Goal: Task Accomplishment & Management: Use online tool/utility

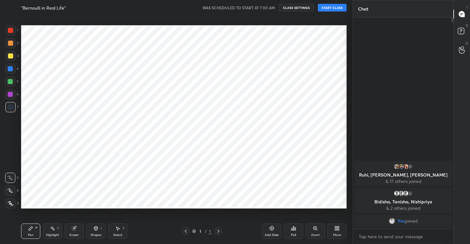
scroll to position [203, 328]
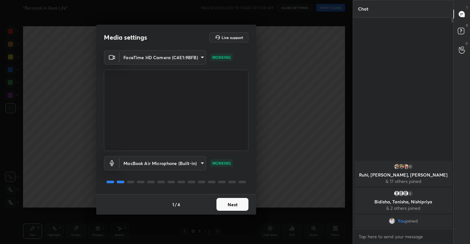
click at [225, 205] on button "Next" at bounding box center [232, 204] width 32 height 13
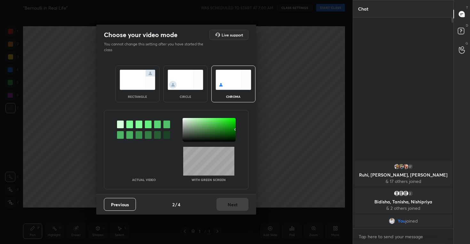
click at [187, 84] on img at bounding box center [185, 80] width 36 height 20
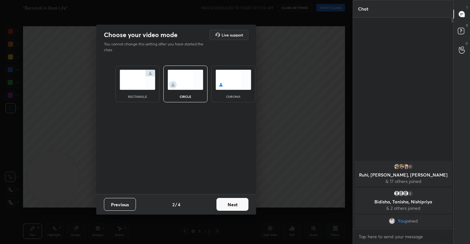
click at [233, 202] on button "Next" at bounding box center [232, 204] width 32 height 13
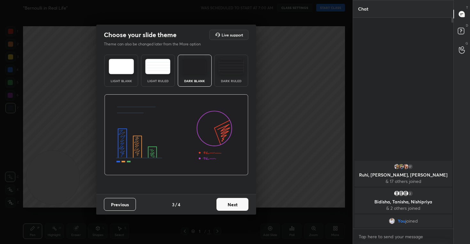
click at [230, 204] on button "Next" at bounding box center [232, 204] width 32 height 13
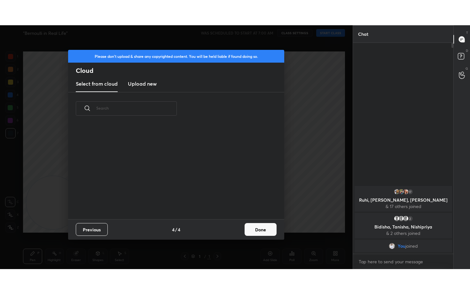
scroll to position [94, 205]
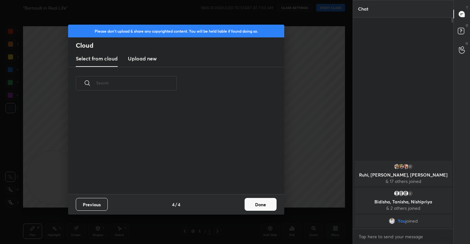
click at [142, 58] on h3 "Upload new" at bounding box center [142, 59] width 29 height 8
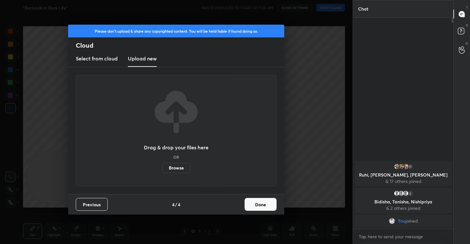
click at [182, 169] on label "Browse" at bounding box center [176, 168] width 28 height 10
click at [162, 169] on input "Browse" at bounding box center [162, 168] width 0 height 10
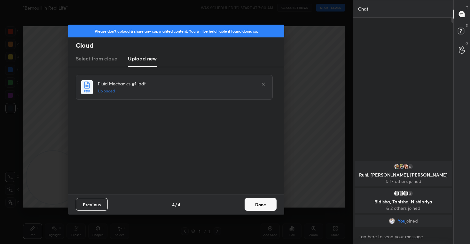
click at [262, 206] on button "Done" at bounding box center [260, 204] width 32 height 13
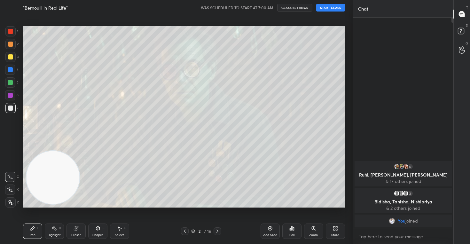
click at [5, 189] on div at bounding box center [10, 189] width 10 height 10
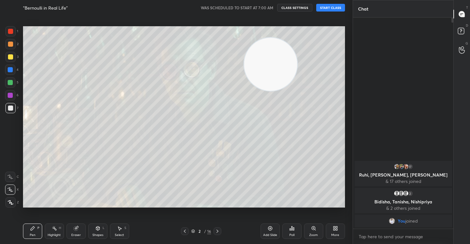
drag, startPoint x: 37, startPoint y: 181, endPoint x: 329, endPoint y: 32, distance: 327.4
click at [297, 38] on video at bounding box center [270, 64] width 53 height 53
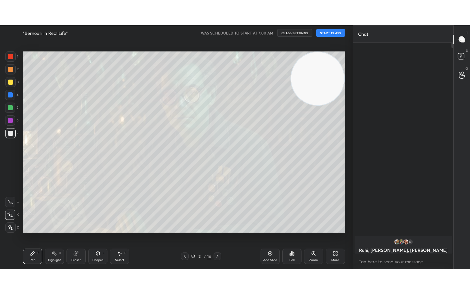
scroll to position [206, 98]
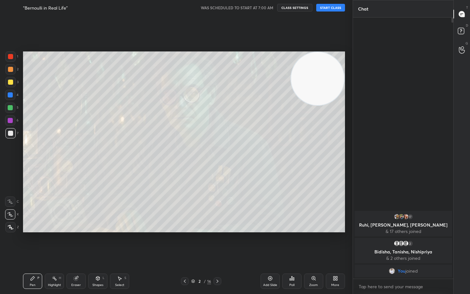
click at [302, 8] on button "CLASS SETTINGS" at bounding box center [294, 8] width 35 height 8
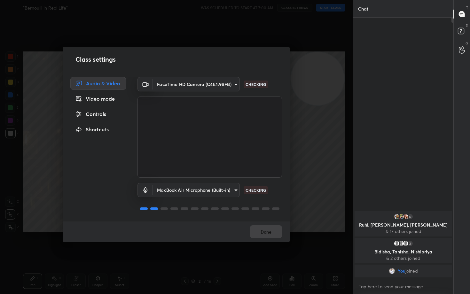
click at [92, 115] on div "Controls" at bounding box center [98, 114] width 56 height 13
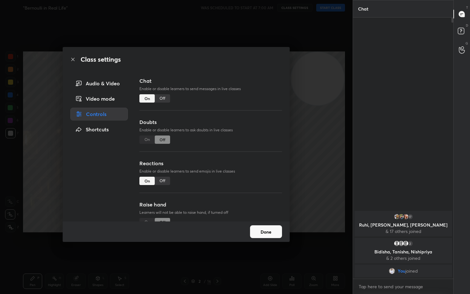
click at [164, 181] on div "Off" at bounding box center [162, 181] width 15 height 8
click at [267, 228] on button "Done" at bounding box center [266, 231] width 32 height 13
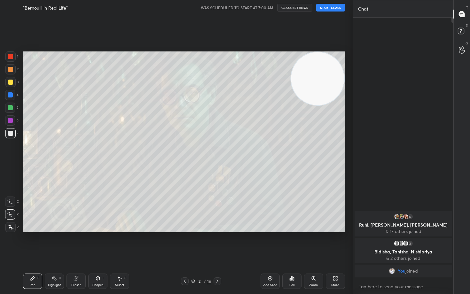
click at [332, 6] on button "START CLASS" at bounding box center [330, 8] width 29 height 8
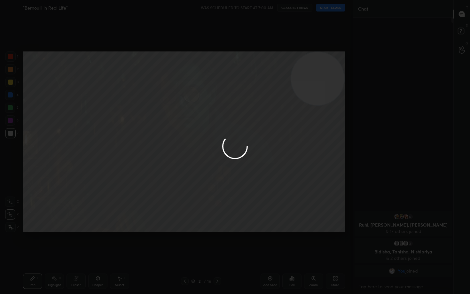
type textarea "x"
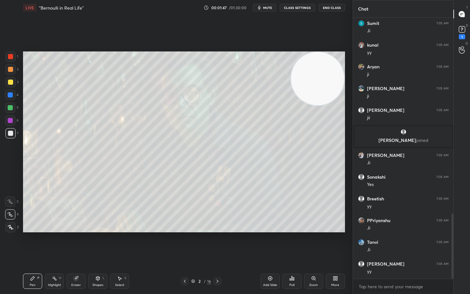
scroll to position [785, 0]
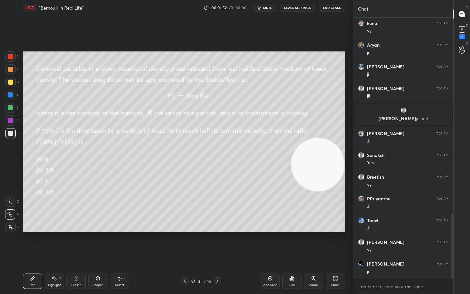
drag, startPoint x: 329, startPoint y: 78, endPoint x: 349, endPoint y: 165, distance: 89.8
click at [349, 165] on div "1 2 3 4 5 6 7 C X Z C X Z E E Erase all H H LIVE “Bernoulli in Real Life” 00:01…" at bounding box center [176, 147] width 352 height 294
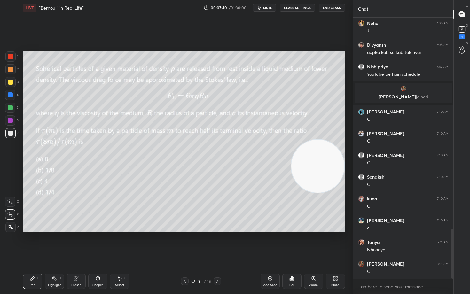
scroll to position [1103, 0]
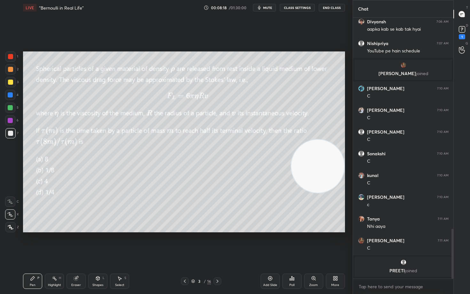
click at [269, 244] on div "Add Slide" at bounding box center [269, 281] width 19 height 15
drag, startPoint x: 319, startPoint y: 126, endPoint x: 327, endPoint y: 56, distance: 70.1
click at [328, 140] on video at bounding box center [317, 166] width 53 height 53
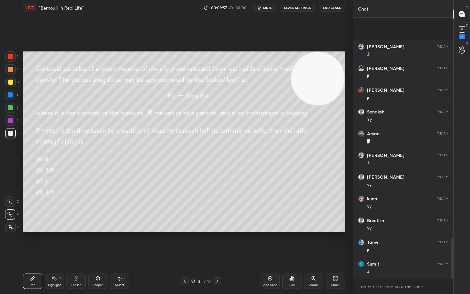
scroll to position [1398, 0]
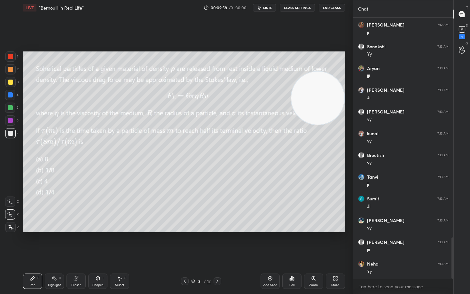
drag, startPoint x: 330, startPoint y: 103, endPoint x: 337, endPoint y: 179, distance: 76.4
click at [338, 125] on video at bounding box center [317, 98] width 53 height 53
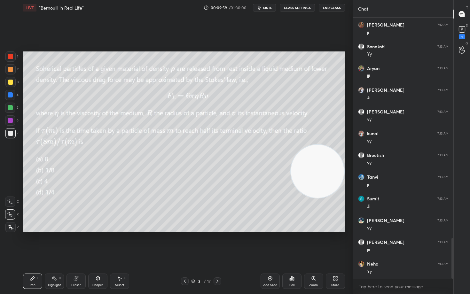
scroll to position [1419, 0]
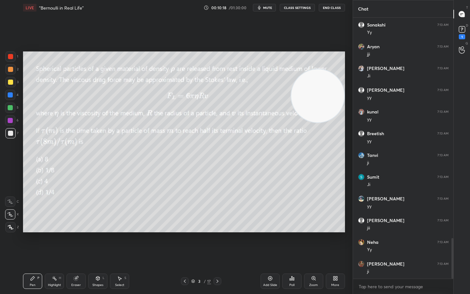
drag, startPoint x: 324, startPoint y: 180, endPoint x: 322, endPoint y: 76, distance: 103.6
click at [335, 97] on video at bounding box center [317, 95] width 53 height 53
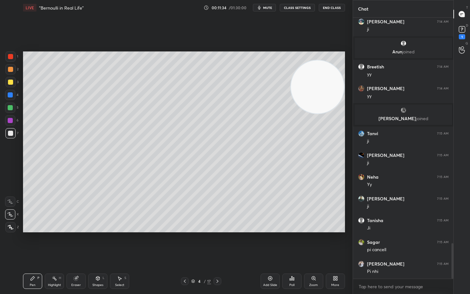
scroll to position [1668, 0]
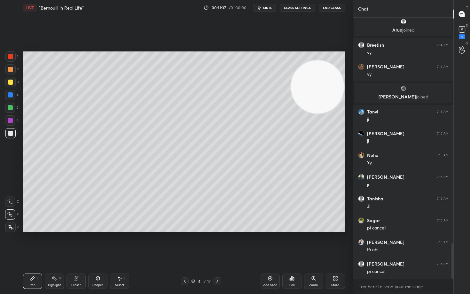
drag, startPoint x: 73, startPoint y: 280, endPoint x: 76, endPoint y: 278, distance: 3.3
click at [73, 244] on div "Eraser" at bounding box center [75, 281] width 19 height 15
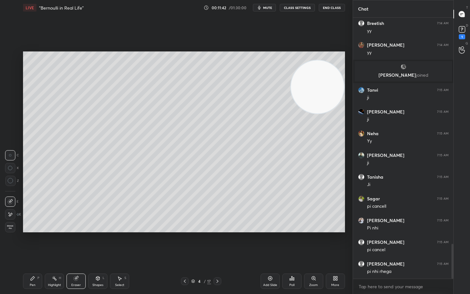
click at [27, 244] on div "Pen P" at bounding box center [32, 281] width 19 height 15
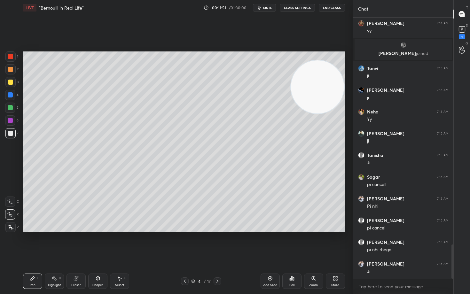
scroll to position [1733, 0]
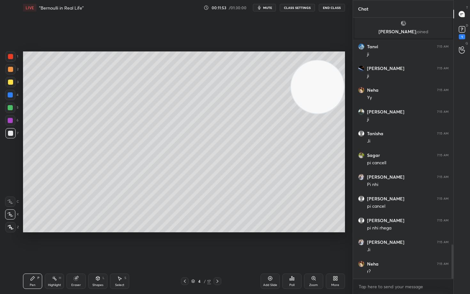
click at [76, 244] on div "Eraser" at bounding box center [75, 281] width 19 height 15
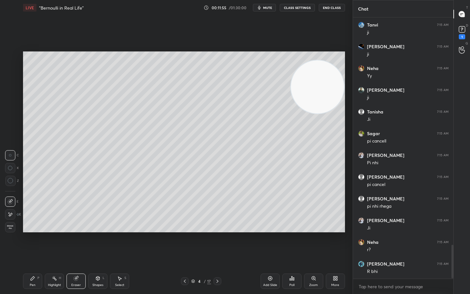
scroll to position [1777, 0]
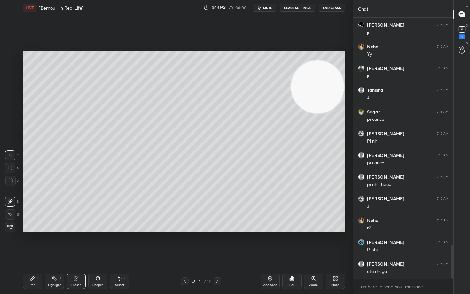
drag, startPoint x: 32, startPoint y: 281, endPoint x: 55, endPoint y: 266, distance: 27.6
click at [31, 244] on icon at bounding box center [32, 278] width 5 height 5
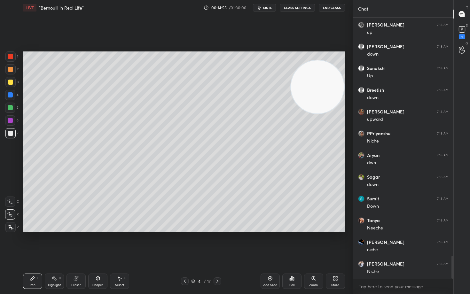
scroll to position [2688, 0]
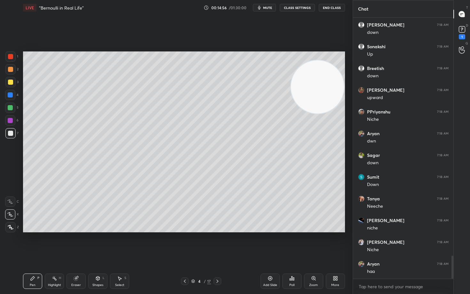
click at [269, 244] on div "Add Slide" at bounding box center [269, 281] width 19 height 15
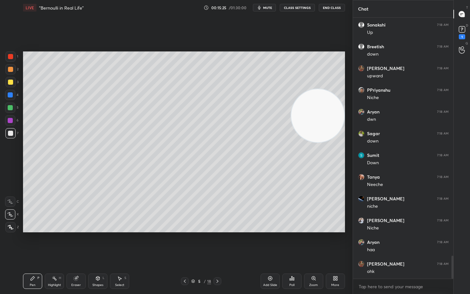
drag, startPoint x: 320, startPoint y: 106, endPoint x: 318, endPoint y: 137, distance: 30.8
click at [320, 142] on video at bounding box center [317, 115] width 53 height 53
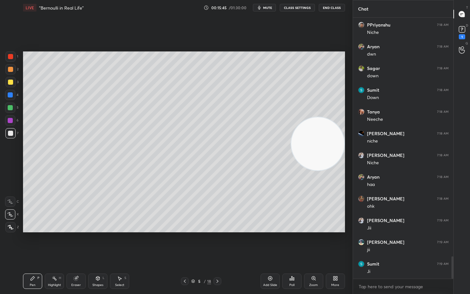
scroll to position [2796, 0]
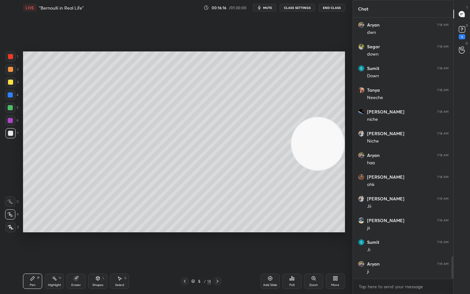
drag, startPoint x: 336, startPoint y: 182, endPoint x: 331, endPoint y: 205, distance: 23.9
click at [333, 170] on video at bounding box center [317, 143] width 53 height 53
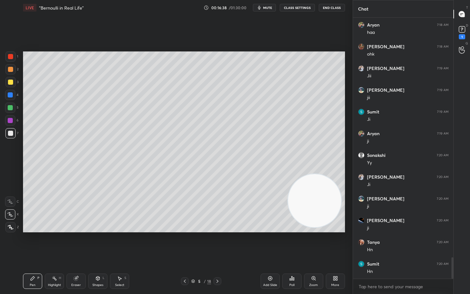
scroll to position [2948, 0]
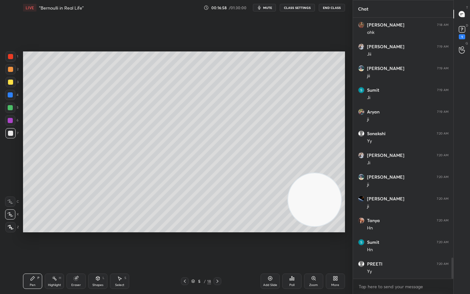
drag, startPoint x: 318, startPoint y: 211, endPoint x: 332, endPoint y: 66, distance: 145.4
click at [333, 173] on video at bounding box center [314, 199] width 53 height 53
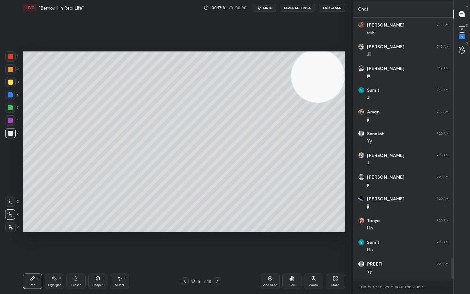
click at [76, 244] on div "Eraser" at bounding box center [75, 281] width 19 height 15
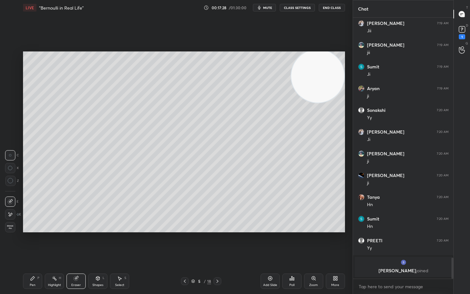
drag, startPoint x: 27, startPoint y: 285, endPoint x: 49, endPoint y: 240, distance: 50.5
click at [27, 244] on div "Pen P" at bounding box center [32, 281] width 19 height 15
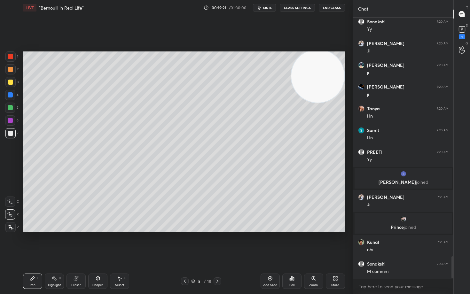
scroll to position [2827, 0]
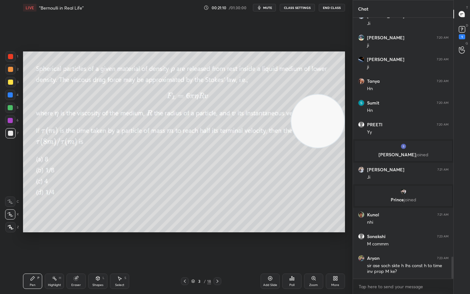
drag, startPoint x: 330, startPoint y: 127, endPoint x: 328, endPoint y: 183, distance: 56.3
click at [332, 148] on video at bounding box center [317, 121] width 53 height 53
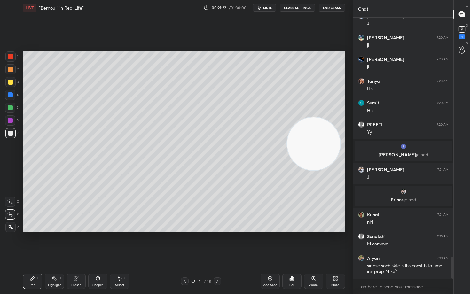
drag, startPoint x: 316, startPoint y: 184, endPoint x: 325, endPoint y: 86, distance: 98.5
click at [329, 117] on video at bounding box center [313, 143] width 53 height 53
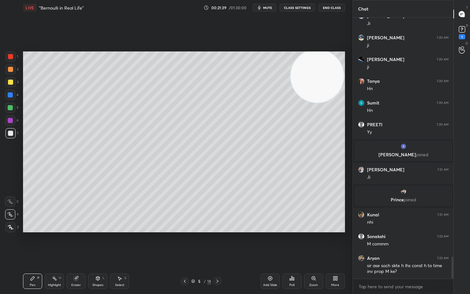
click at [79, 244] on div "Eraser" at bounding box center [75, 281] width 19 height 15
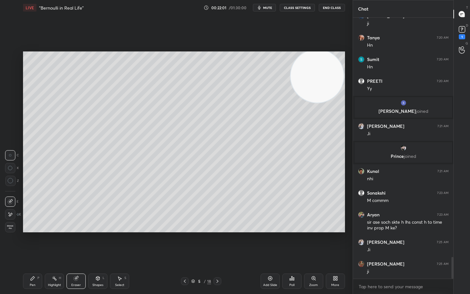
scroll to position [2892, 0]
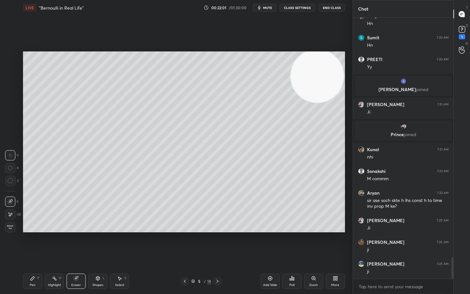
drag, startPoint x: 34, startPoint y: 282, endPoint x: 35, endPoint y: 277, distance: 5.3
click at [33, 244] on div "Pen P" at bounding box center [32, 281] width 19 height 15
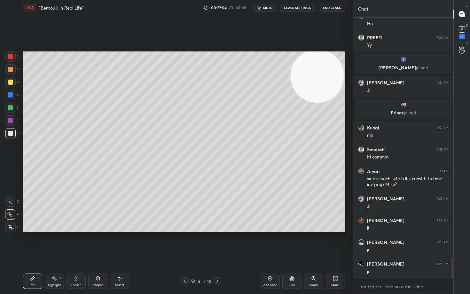
scroll to position [2936, 0]
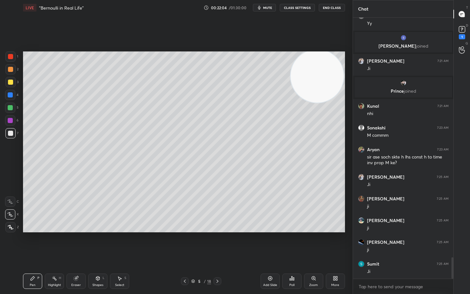
click at [75, 244] on div "Eraser" at bounding box center [76, 284] width 10 height 3
drag, startPoint x: 30, startPoint y: 281, endPoint x: 109, endPoint y: 236, distance: 90.2
click at [32, 244] on div "Pen P" at bounding box center [32, 281] width 19 height 15
drag, startPoint x: 78, startPoint y: 282, endPoint x: 108, endPoint y: 262, distance: 36.3
click at [79, 244] on div "Eraser" at bounding box center [75, 281] width 19 height 15
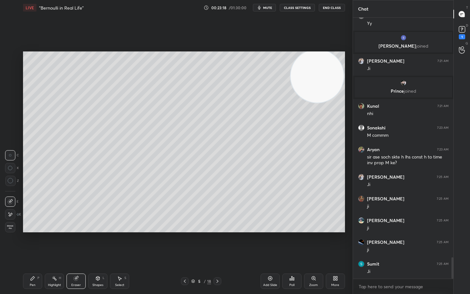
click at [30, 244] on icon at bounding box center [32, 278] width 5 height 5
click at [78, 244] on icon at bounding box center [76, 278] width 5 height 5
drag, startPoint x: 32, startPoint y: 284, endPoint x: 88, endPoint y: 245, distance: 68.0
click at [33, 244] on div "Pen" at bounding box center [33, 284] width 6 height 3
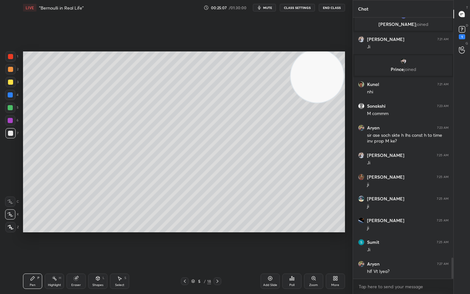
click at [74, 244] on div "Eraser" at bounding box center [76, 284] width 10 height 3
click at [34, 244] on div "Pen P" at bounding box center [32, 281] width 19 height 15
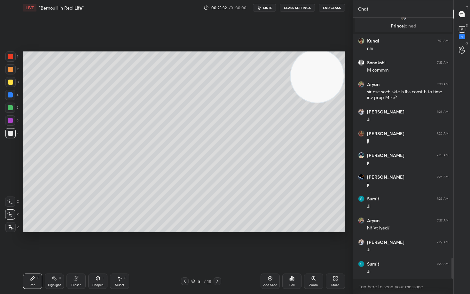
scroll to position [3023, 0]
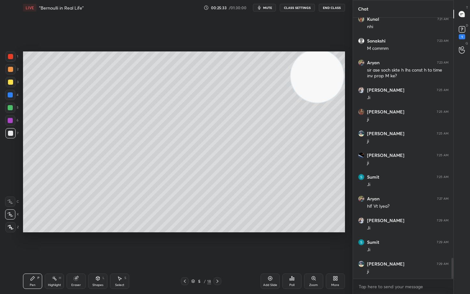
click at [268, 244] on icon at bounding box center [269, 278] width 5 height 5
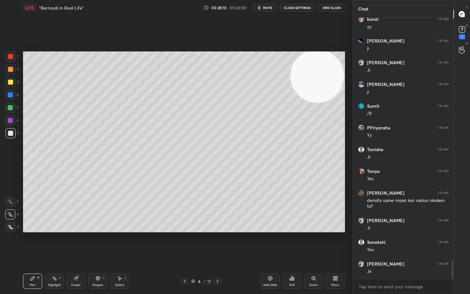
scroll to position [3485, 0]
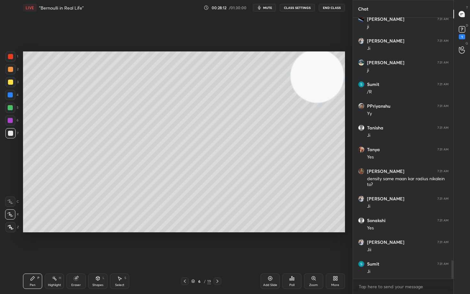
click at [75, 244] on icon at bounding box center [76, 278] width 4 height 4
click at [11, 181] on icon at bounding box center [11, 181] width 6 height 6
drag, startPoint x: 33, startPoint y: 279, endPoint x: 90, endPoint y: 244, distance: 67.0
click at [33, 244] on icon at bounding box center [32, 278] width 5 height 5
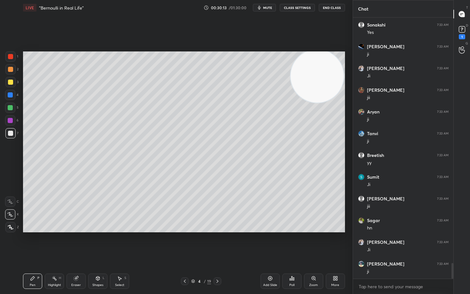
scroll to position [4072, 0]
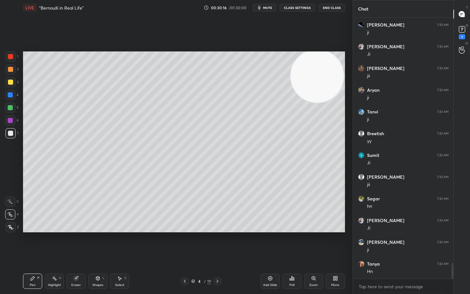
drag, startPoint x: 53, startPoint y: 236, endPoint x: 56, endPoint y: 235, distance: 3.3
click at [58, 234] on div "Setting up your live class Poll for secs No correct answer Start poll" at bounding box center [183, 141] width 327 height 253
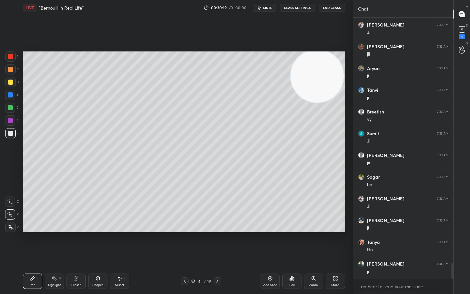
click at [10, 82] on div at bounding box center [10, 82] width 5 height 5
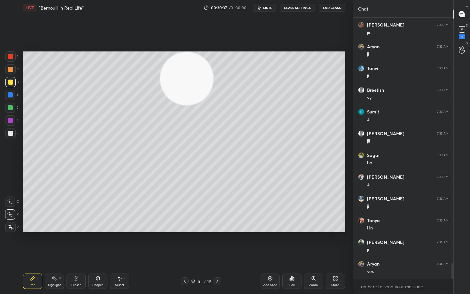
drag, startPoint x: 276, startPoint y: 76, endPoint x: 185, endPoint y: 74, distance: 91.4
click at [190, 75] on video at bounding box center [186, 78] width 53 height 53
drag, startPoint x: 173, startPoint y: 78, endPoint x: 76, endPoint y: 71, distance: 96.8
click at [155, 71] on video at bounding box center [181, 78] width 53 height 53
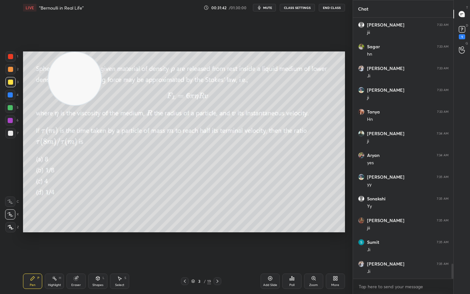
scroll to position [4246, 0]
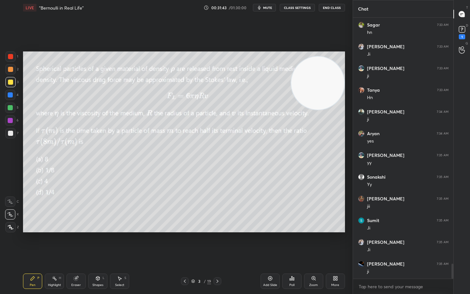
drag, startPoint x: 66, startPoint y: 73, endPoint x: 352, endPoint y: 81, distance: 285.8
click at [352, 81] on div "1 2 3 4 5 6 7 C X Z C X Z E E Erase all H H LIVE “Bernoulli in Real Life” 00:31…" at bounding box center [176, 147] width 352 height 294
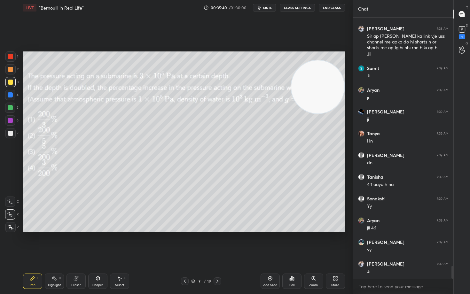
scroll to position [5046, 0]
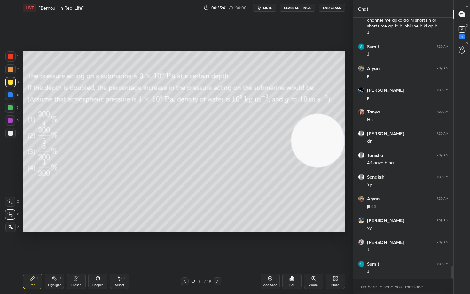
drag, startPoint x: 312, startPoint y: 96, endPoint x: 320, endPoint y: 149, distance: 53.6
click at [320, 149] on video at bounding box center [317, 140] width 53 height 53
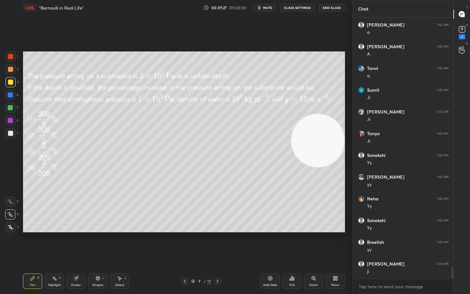
scroll to position [5661, 0]
drag, startPoint x: 78, startPoint y: 282, endPoint x: 118, endPoint y: 240, distance: 57.6
click at [81, 244] on div "Eraser" at bounding box center [75, 281] width 19 height 15
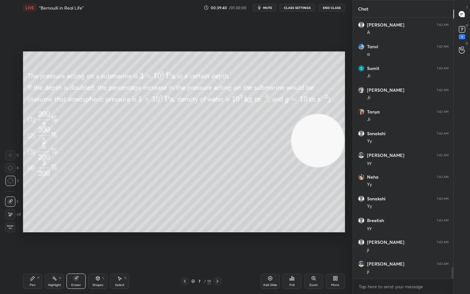
click at [33, 244] on icon at bounding box center [32, 278] width 5 height 5
drag, startPoint x: 334, startPoint y: 118, endPoint x: 344, endPoint y: 68, distance: 51.5
click at [345, 75] on div "Setting up your live class Poll for secs No correct answer Start poll" at bounding box center [183, 141] width 327 height 253
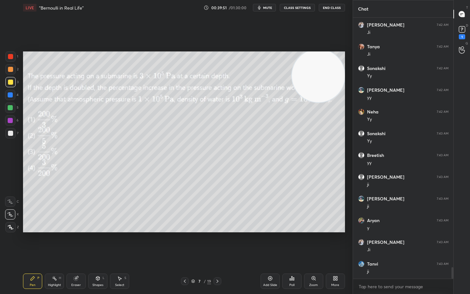
scroll to position [5748, 0]
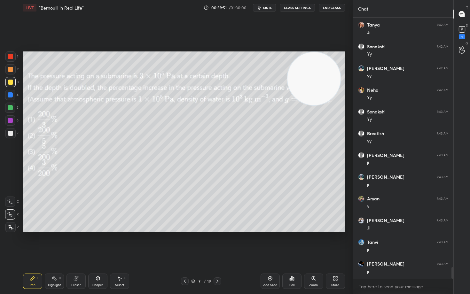
drag, startPoint x: 308, startPoint y: 85, endPoint x: 160, endPoint y: 83, distance: 147.3
click at [287, 85] on video at bounding box center [313, 78] width 53 height 53
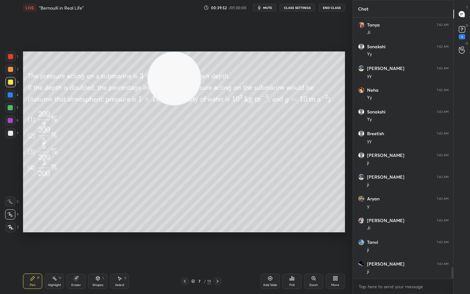
drag, startPoint x: 158, startPoint y: 86, endPoint x: 149, endPoint y: 85, distance: 8.7
click at [148, 89] on video at bounding box center [174, 78] width 53 height 53
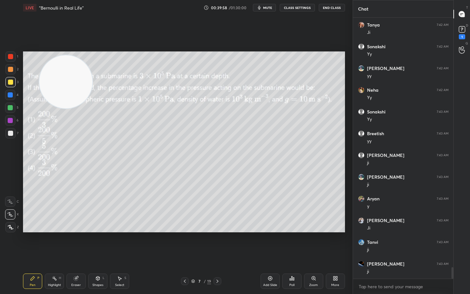
drag, startPoint x: 58, startPoint y: 70, endPoint x: 46, endPoint y: 189, distance: 118.9
click at [48, 108] on video at bounding box center [65, 81] width 53 height 53
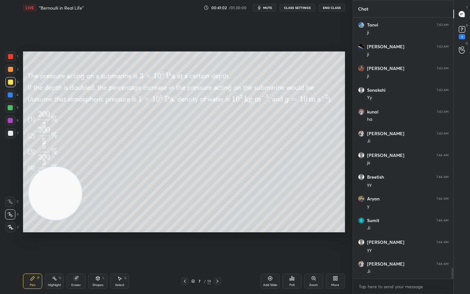
scroll to position [5987, 0]
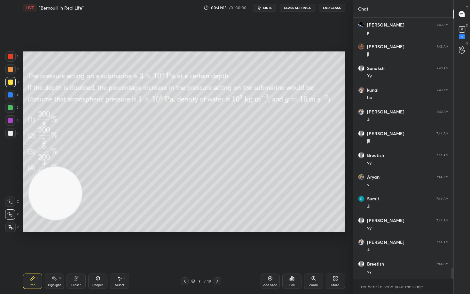
drag, startPoint x: 74, startPoint y: 281, endPoint x: 104, endPoint y: 242, distance: 49.0
click at [74, 244] on div "Eraser" at bounding box center [75, 281] width 19 height 15
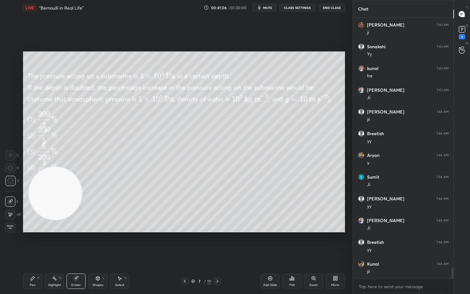
scroll to position [6030, 0]
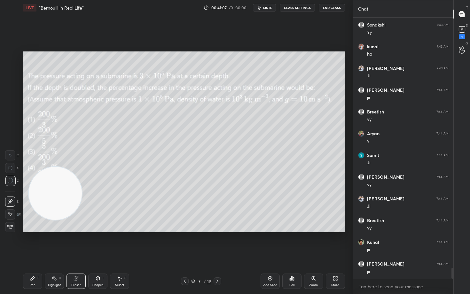
drag, startPoint x: 33, startPoint y: 280, endPoint x: 55, endPoint y: 255, distance: 33.6
click at [34, 244] on icon at bounding box center [32, 278] width 5 height 5
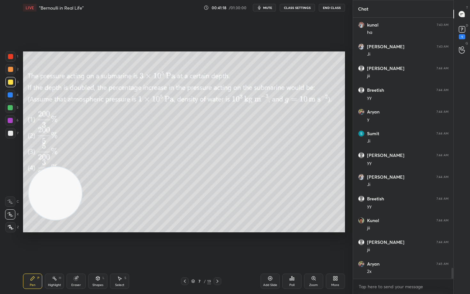
scroll to position [6074, 0]
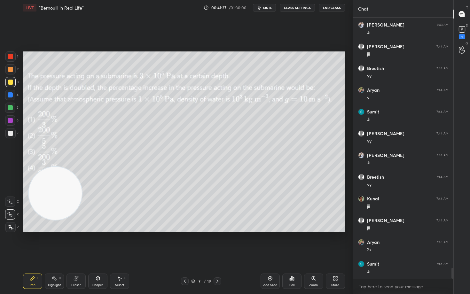
click at [345, 193] on div "Setting up your live class Poll for secs No correct answer Start poll" at bounding box center [183, 141] width 327 height 253
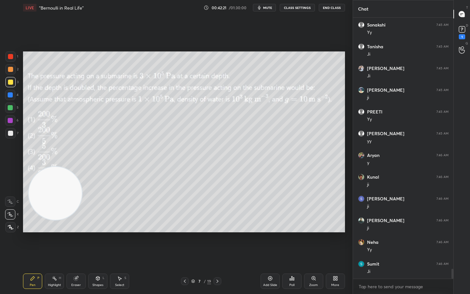
scroll to position [6747, 0]
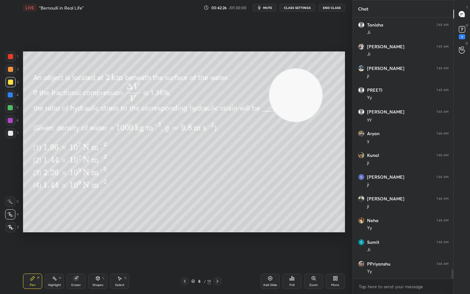
drag, startPoint x: 53, startPoint y: 191, endPoint x: 303, endPoint y: 81, distance: 273.6
click at [303, 81] on video at bounding box center [295, 95] width 53 height 53
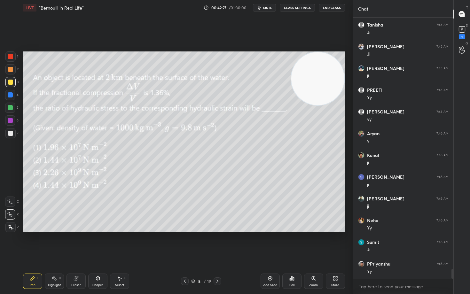
drag, startPoint x: 303, startPoint y: 81, endPoint x: 320, endPoint y: 70, distance: 20.0
click at [320, 70] on video at bounding box center [317, 78] width 53 height 53
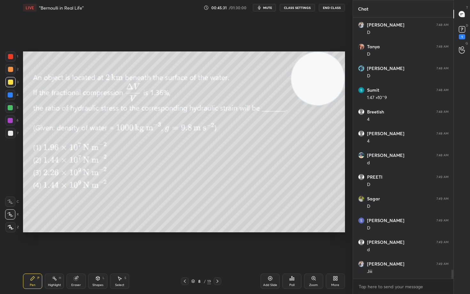
scroll to position [7269, 0]
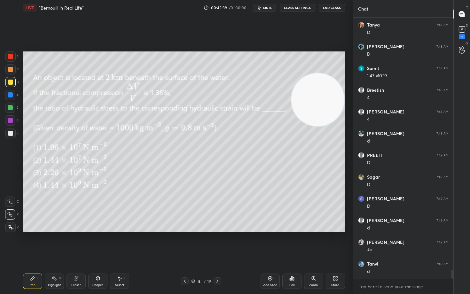
drag, startPoint x: 321, startPoint y: 105, endPoint x: 290, endPoint y: 138, distance: 45.2
click at [322, 126] on video at bounding box center [317, 99] width 53 height 53
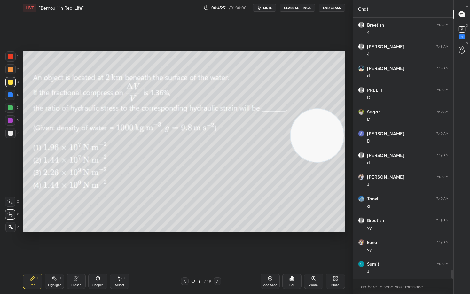
scroll to position [7356, 0]
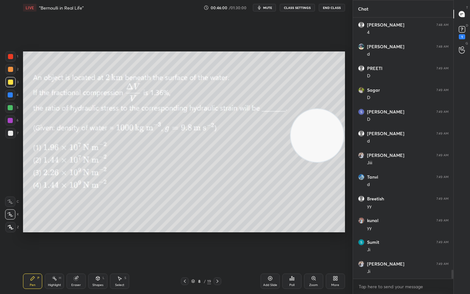
drag, startPoint x: 78, startPoint y: 283, endPoint x: 115, endPoint y: 238, distance: 58.6
click at [78, 244] on div "Eraser" at bounding box center [75, 281] width 19 height 15
click at [28, 244] on div "Pen P" at bounding box center [32, 281] width 19 height 15
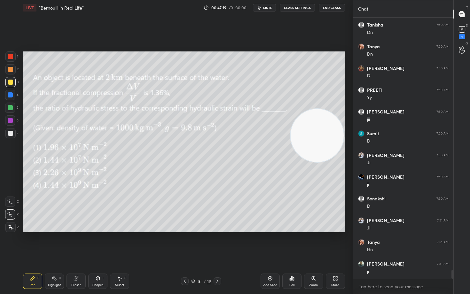
scroll to position [7747, 0]
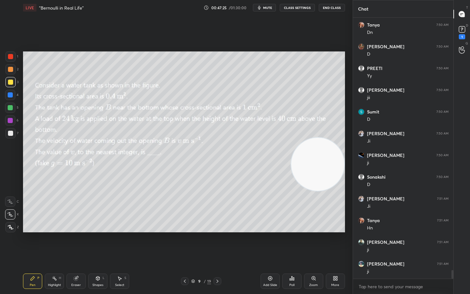
drag, startPoint x: 309, startPoint y: 132, endPoint x: 314, endPoint y: 192, distance: 59.9
click at [313, 191] on video at bounding box center [317, 164] width 53 height 53
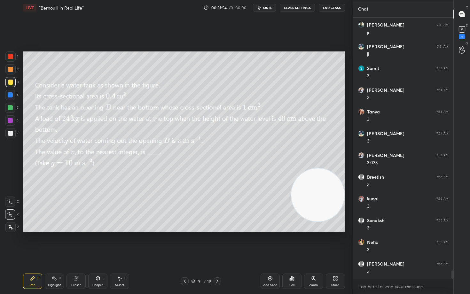
scroll to position [7986, 0]
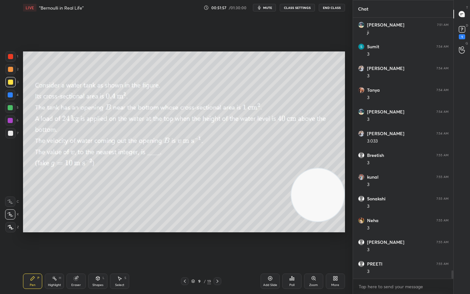
drag, startPoint x: 326, startPoint y: 213, endPoint x: 328, endPoint y: 74, distance: 140.0
click at [329, 168] on video at bounding box center [317, 194] width 53 height 53
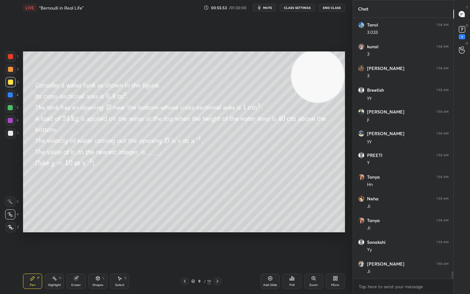
scroll to position [9007, 0]
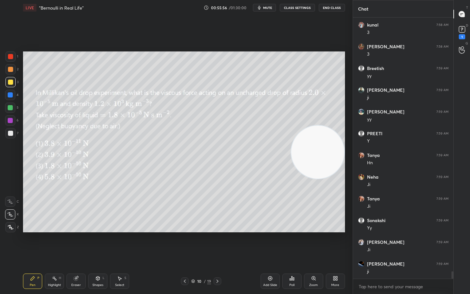
drag, startPoint x: 316, startPoint y: 77, endPoint x: 320, endPoint y: 156, distance: 79.0
click at [320, 156] on video at bounding box center [317, 152] width 53 height 53
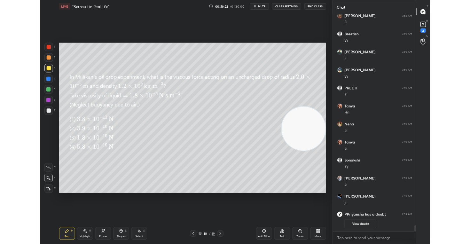
scroll to position [31755, 31631]
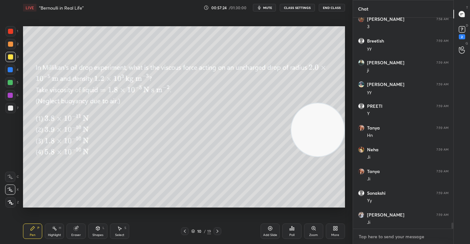
type textarea "x"
click at [380, 235] on textarea at bounding box center [403, 236] width 90 height 10
paste textarea "[URL][DOMAIN_NAME]"
type textarea "[URL][DOMAIN_NAME]"
type textarea "x"
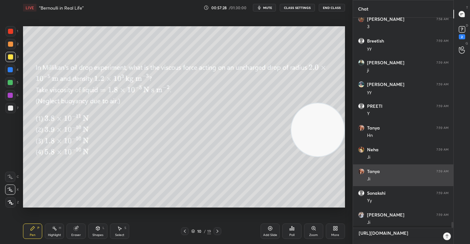
scroll to position [156, 98]
type textarea "[URL][DOMAIN_NAME]"
type textarea "x"
type textarea "[URL][DOMAIN_NAME] l"
type textarea "x"
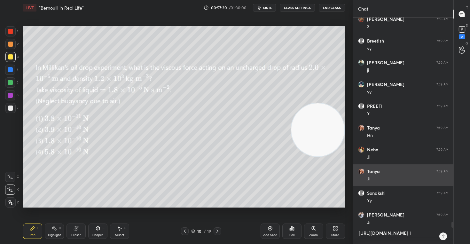
type textarea "[URL][DOMAIN_NAME] li"
type textarea "x"
type textarea "[URL][DOMAIN_NAME] liv"
type textarea "x"
type textarea "[URL][DOMAIN_NAME] live"
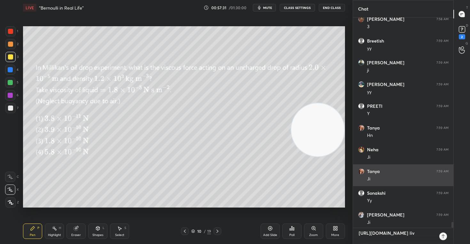
type textarea "x"
type textarea "[URL][DOMAIN_NAME] live"
type textarea "x"
type textarea "[URL][DOMAIN_NAME] live t"
type textarea "x"
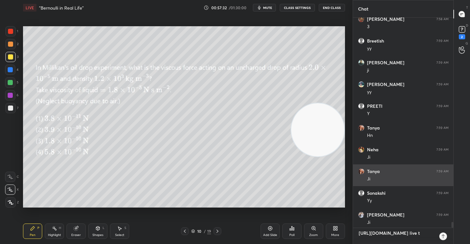
scroll to position [4, 0]
type textarea "[URL][DOMAIN_NAME] live to"
type textarea "x"
type textarea "[URL][DOMAIN_NAME] live [PERSON_NAME]"
type textarea "x"
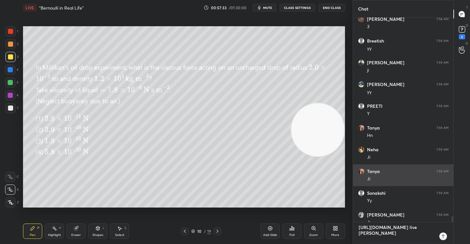
scroll to position [0, 0]
type textarea "[URL][DOMAIN_NAME] live toda"
type textarea "x"
type textarea "[URL][DOMAIN_NAME] live [DATE]"
type textarea "x"
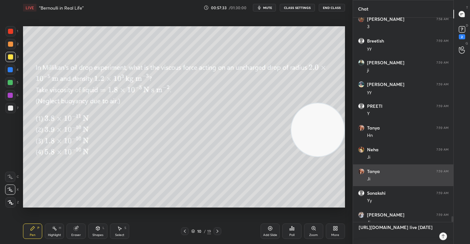
type textarea "[URL][DOMAIN_NAME] live [DATE]"
type textarea "x"
type textarea "[URL][DOMAIN_NAME] live [DATE] a"
type textarea "x"
type textarea "[URL][DOMAIN_NAME] live [DATE] at"
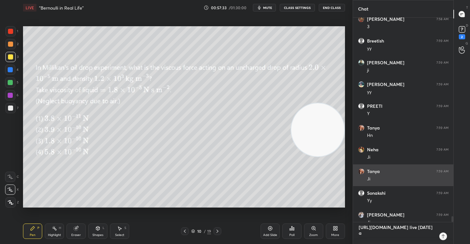
type textarea "x"
type textarea "[URL][DOMAIN_NAME] live [DATE] at"
type textarea "x"
type textarea "[URL][DOMAIN_NAME] live [DATE] at 1"
type textarea "x"
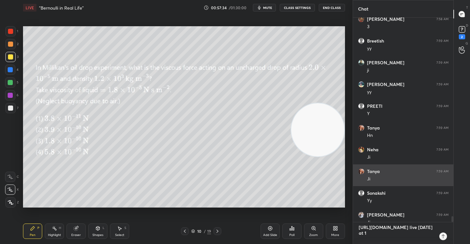
type textarea "https://www.youtube.com/live/Xtf7vJHse5Q?si=Ys0FawdTTK5V_w4I live today at 12"
type textarea "x"
type textarea "https://www.youtube.com/live/Xtf7vJHse5Q?si=Ys0FawdTTK5V_w4I live today at 12"
type textarea "x"
type textarea "https://www.youtube.com/live/Xtf7vJHse5Q?si=Ys0FawdTTK5V_w4I live today at 12 p"
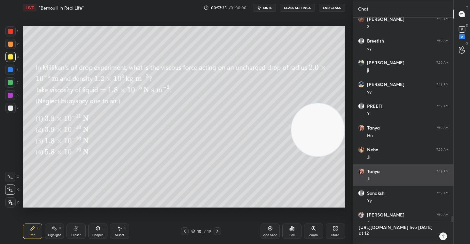
type textarea "x"
type textarea "https://www.youtube.com/live/Xtf7vJHse5Q?si=Ys0FawdTTK5V_w4I live today at 12 pm"
type textarea "x"
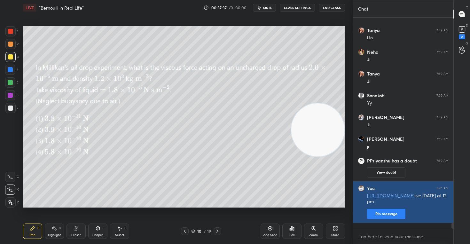
click at [387, 219] on button "Pin message" at bounding box center [386, 214] width 38 height 10
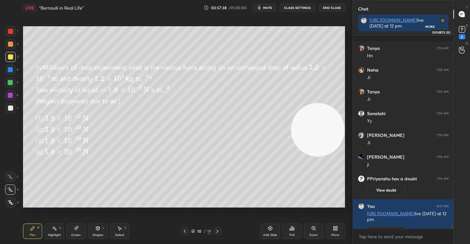
scroll to position [7453, 0]
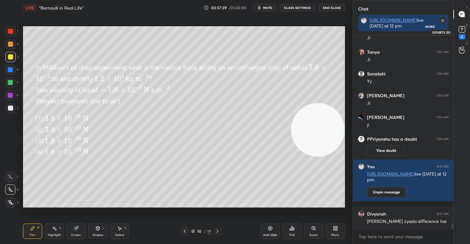
click at [463, 28] on rect at bounding box center [462, 30] width 6 height 6
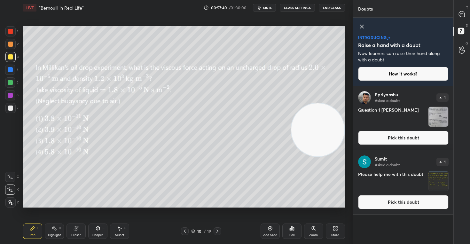
click at [399, 136] on button "Pick this doubt" at bounding box center [403, 138] width 90 height 14
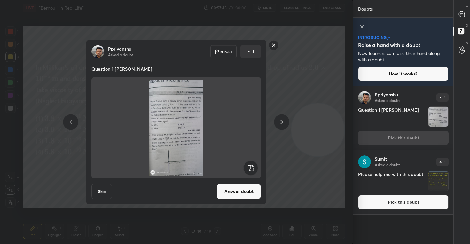
click at [275, 44] on rect at bounding box center [274, 45] width 10 height 10
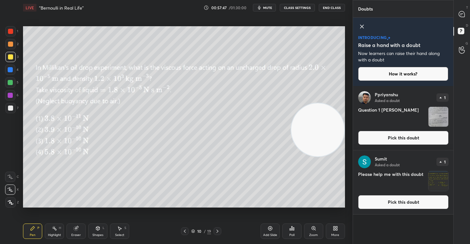
click at [389, 204] on button "Pick this doubt" at bounding box center [403, 202] width 90 height 14
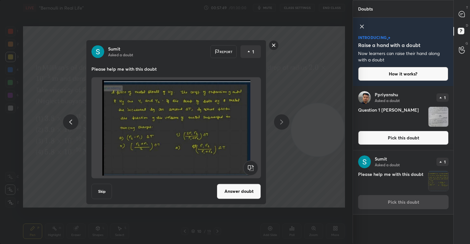
click at [273, 45] on rect at bounding box center [274, 45] width 10 height 10
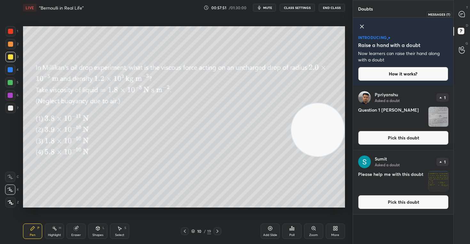
click at [462, 14] on icon at bounding box center [462, 14] width 6 height 6
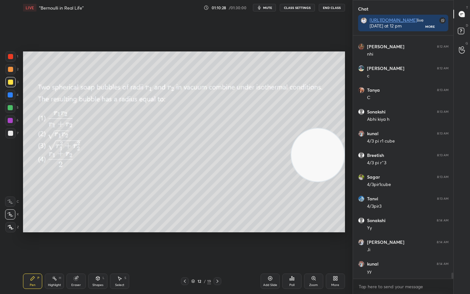
scroll to position [9291, 0]
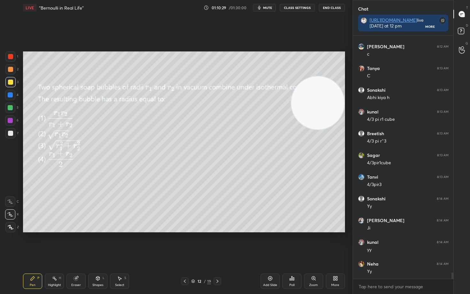
drag, startPoint x: 320, startPoint y: 146, endPoint x: 331, endPoint y: 73, distance: 73.8
click at [329, 85] on video at bounding box center [317, 102] width 53 height 53
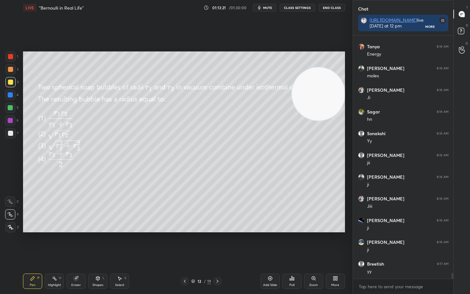
scroll to position [10189, 0]
click at [10, 134] on div at bounding box center [10, 133] width 5 height 5
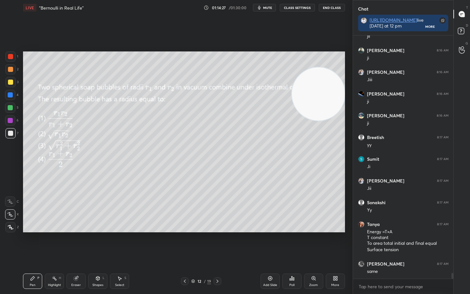
scroll to position [10315, 0]
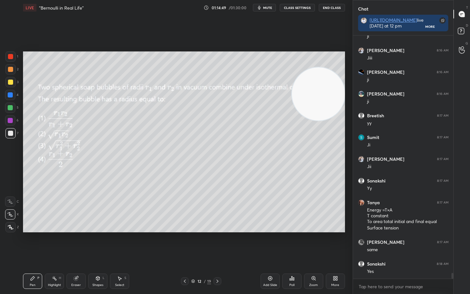
click at [80, 244] on div "Eraser" at bounding box center [75, 281] width 19 height 15
drag, startPoint x: 32, startPoint y: 279, endPoint x: 138, endPoint y: 238, distance: 113.5
click at [33, 244] on icon at bounding box center [33, 278] width 4 height 4
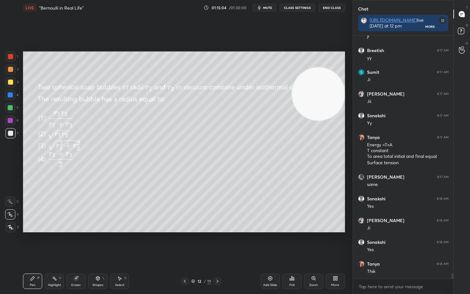
scroll to position [10402, 0]
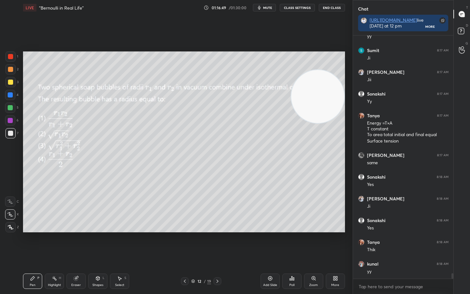
drag, startPoint x: 321, startPoint y: 96, endPoint x: 328, endPoint y: 131, distance: 36.2
click at [330, 123] on video at bounding box center [317, 96] width 53 height 53
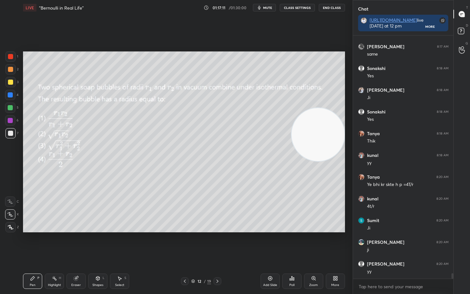
scroll to position [10533, 0]
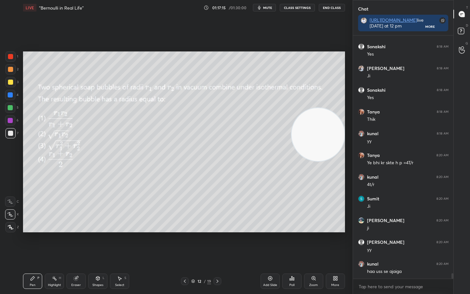
drag, startPoint x: 269, startPoint y: 281, endPoint x: 267, endPoint y: 278, distance: 3.5
click at [269, 244] on icon at bounding box center [269, 278] width 5 height 5
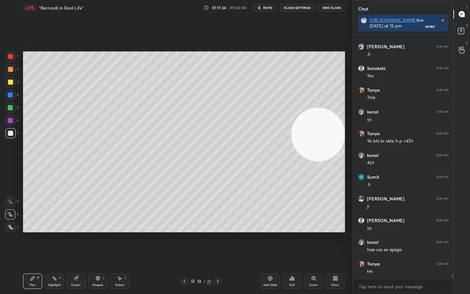
click at [70, 244] on div "Eraser" at bounding box center [75, 281] width 19 height 15
drag, startPoint x: 27, startPoint y: 283, endPoint x: 43, endPoint y: 272, distance: 19.9
click at [29, 244] on div "Pen P" at bounding box center [32, 281] width 19 height 15
drag, startPoint x: 324, startPoint y: 159, endPoint x: 320, endPoint y: 187, distance: 28.4
click at [320, 166] on video at bounding box center [317, 138] width 53 height 53
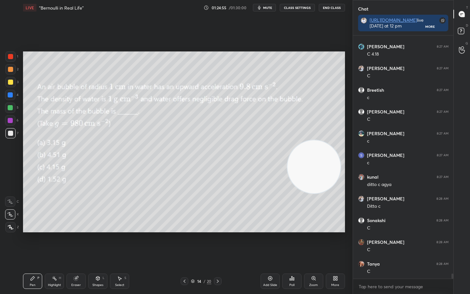
scroll to position [11241, 0]
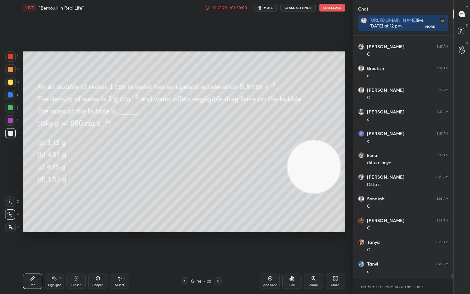
drag, startPoint x: 321, startPoint y: 199, endPoint x: 314, endPoint y: 238, distance: 38.9
click at [319, 193] on video at bounding box center [313, 166] width 53 height 53
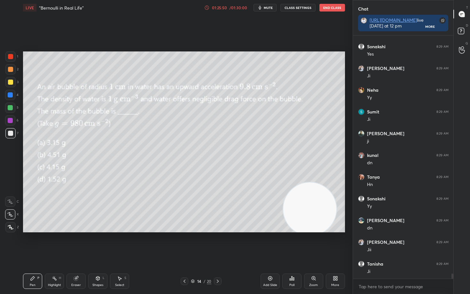
scroll to position [11523, 0]
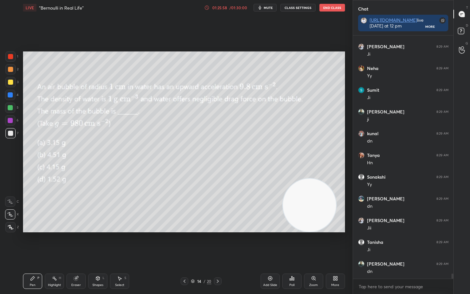
drag, startPoint x: 312, startPoint y: 218, endPoint x: 322, endPoint y: 51, distance: 167.5
click at [323, 179] on video at bounding box center [309, 205] width 53 height 53
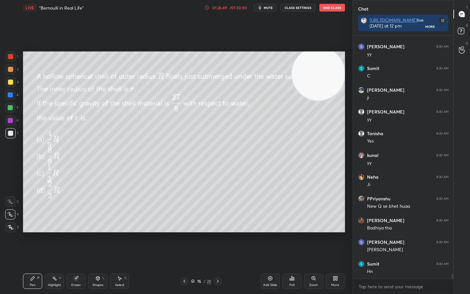
scroll to position [11980, 0]
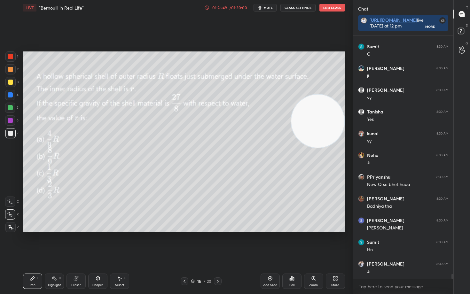
drag, startPoint x: 323, startPoint y: 77, endPoint x: 339, endPoint y: 155, distance: 79.6
click at [339, 148] on video at bounding box center [317, 121] width 53 height 53
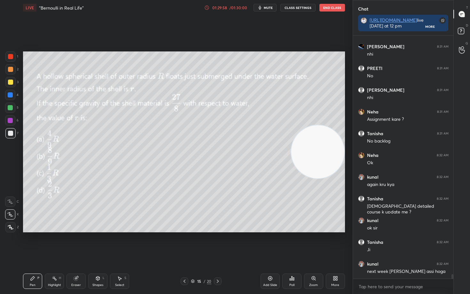
scroll to position [12963, 0]
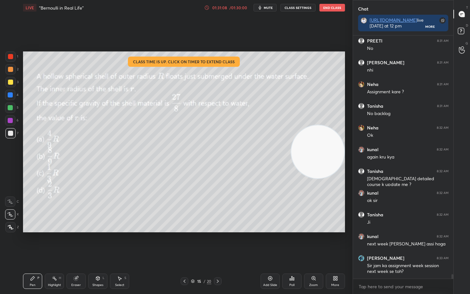
click at [207, 7] on icon at bounding box center [206, 7] width 1 height 2
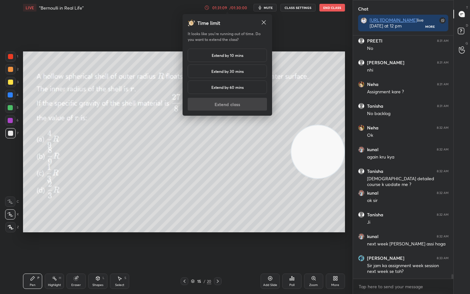
click at [218, 58] on h5 "Extend by 10 mins" at bounding box center [228, 55] width 32 height 6
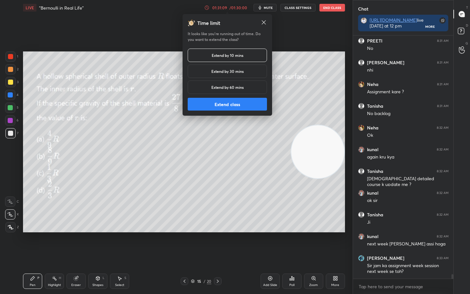
click at [221, 107] on button "Extend class" at bounding box center [227, 104] width 79 height 13
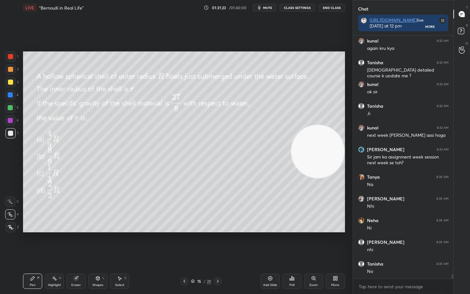
scroll to position [13115, 0]
drag, startPoint x: 324, startPoint y: 159, endPoint x: 350, endPoint y: 72, distance: 91.2
click at [351, 78] on div "1 2 3 4 5 6 7 C X Z C X Z E E Erase all H H LIVE “Bernoulli in Real Life” 01:31…" at bounding box center [176, 147] width 352 height 294
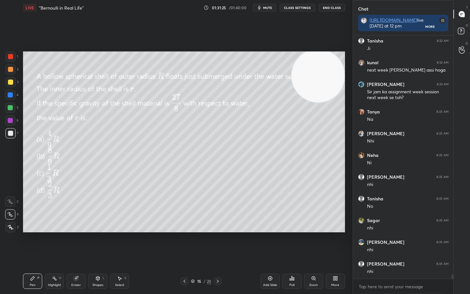
scroll to position [13159, 0]
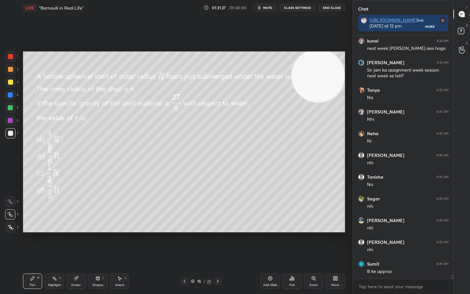
drag, startPoint x: 11, startPoint y: 69, endPoint x: 22, endPoint y: 89, distance: 22.5
click at [10, 70] on div at bounding box center [10, 69] width 5 height 5
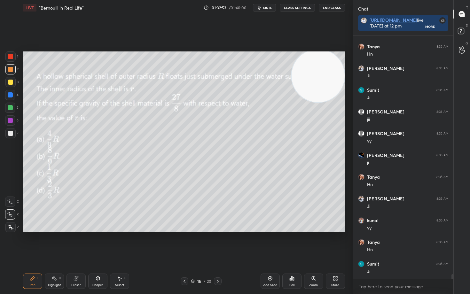
scroll to position [13441, 0]
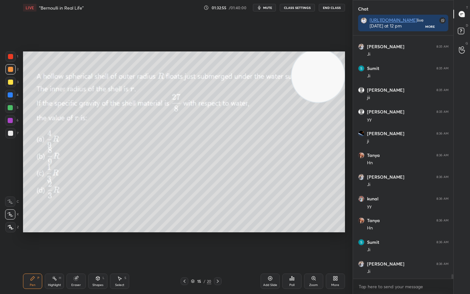
drag, startPoint x: 10, startPoint y: 56, endPoint x: 18, endPoint y: 65, distance: 11.6
click at [10, 57] on div at bounding box center [10, 56] width 5 height 5
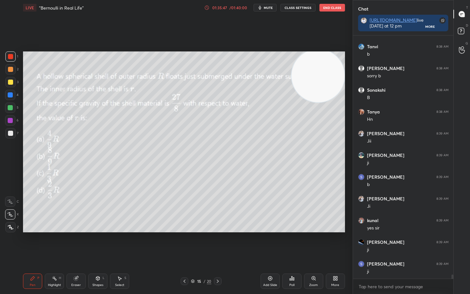
scroll to position [14354, 0]
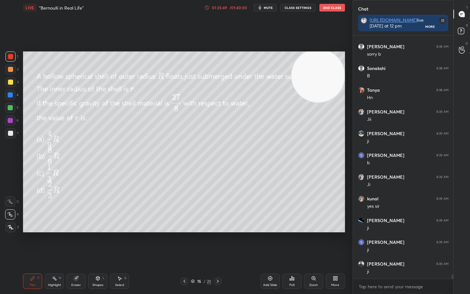
click at [270, 244] on icon at bounding box center [269, 278] width 5 height 5
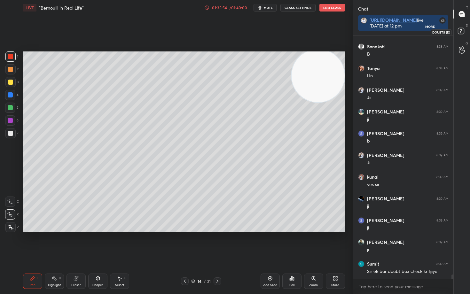
drag, startPoint x: 459, startPoint y: 30, endPoint x: 456, endPoint y: 32, distance: 3.3
click at [458, 32] on rect at bounding box center [461, 31] width 6 height 6
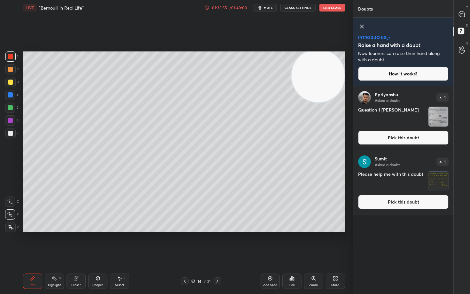
drag, startPoint x: 394, startPoint y: 204, endPoint x: 391, endPoint y: 204, distance: 3.8
click at [394, 205] on button "Pick this doubt" at bounding box center [403, 202] width 90 height 14
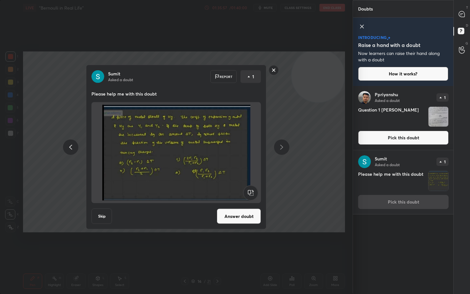
click at [239, 219] on button "Answer doubt" at bounding box center [239, 216] width 44 height 15
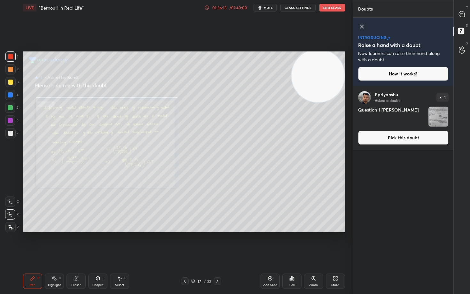
drag, startPoint x: 392, startPoint y: 139, endPoint x: 389, endPoint y: 140, distance: 3.5
click at [390, 140] on button "Pick this doubt" at bounding box center [403, 138] width 90 height 14
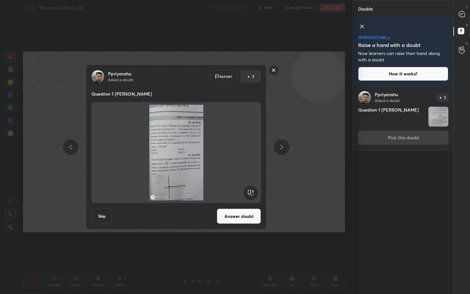
click at [238, 219] on button "Answer doubt" at bounding box center [239, 216] width 44 height 15
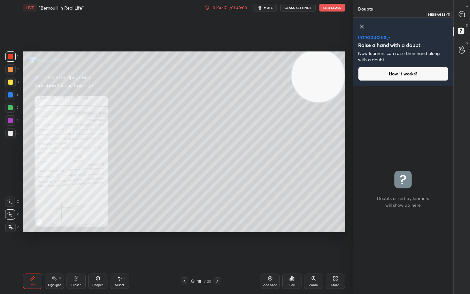
drag, startPoint x: 462, startPoint y: 16, endPoint x: 455, endPoint y: 15, distance: 7.0
click at [461, 16] on icon at bounding box center [462, 14] width 6 height 6
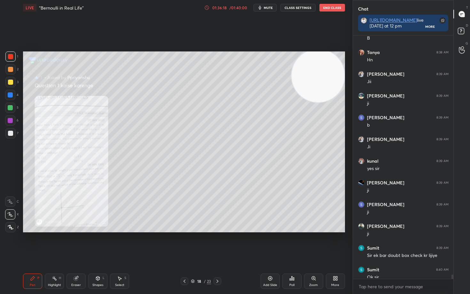
scroll to position [2, 2]
drag, startPoint x: 373, startPoint y: 155, endPoint x: 346, endPoint y: 136, distance: 33.0
click at [314, 244] on icon at bounding box center [314, 278] width 4 height 4
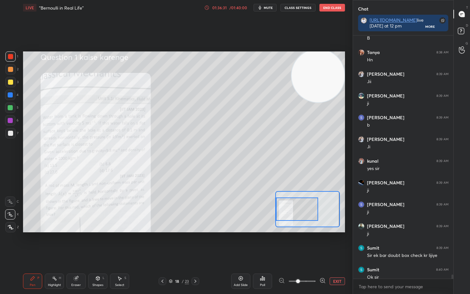
drag, startPoint x: 326, startPoint y: 208, endPoint x: 310, endPoint y: 208, distance: 16.0
click at [310, 208] on div at bounding box center [297, 208] width 42 height 23
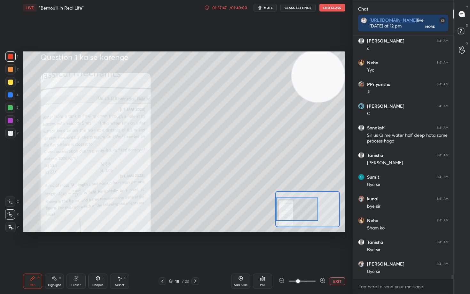
scroll to position [14751, 0]
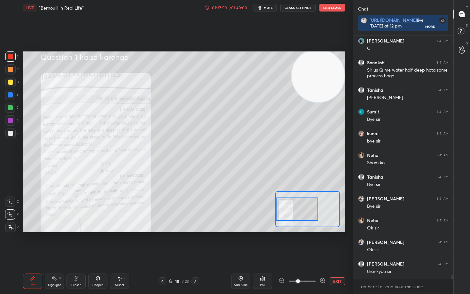
click at [327, 8] on button "End Class" at bounding box center [332, 8] width 26 height 8
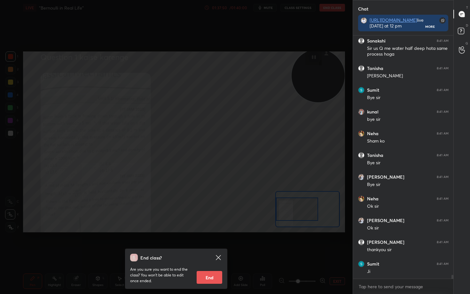
scroll to position [14838, 0]
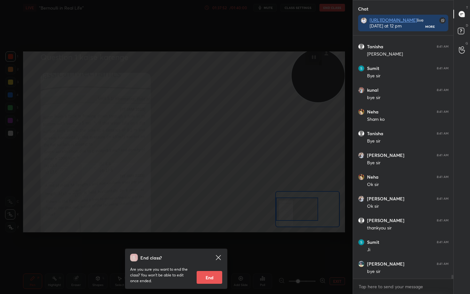
click at [219, 244] on icon at bounding box center [218, 257] width 5 height 5
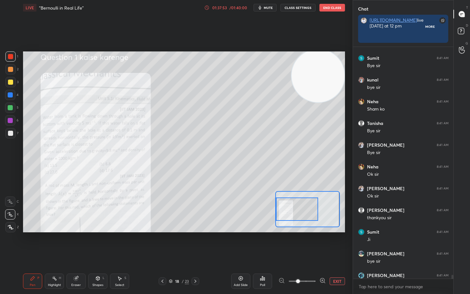
scroll to position [2, 2]
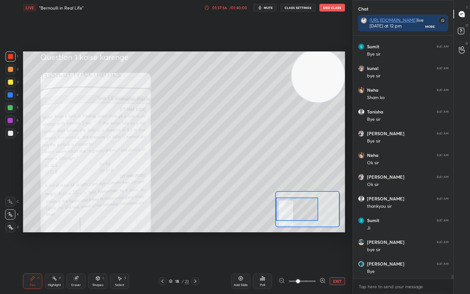
click at [325, 7] on button "End Class" at bounding box center [332, 8] width 26 height 8
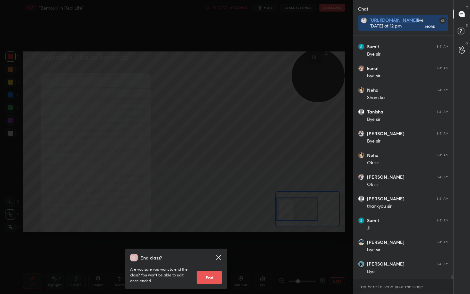
click at [208, 244] on button "End" at bounding box center [210, 277] width 26 height 13
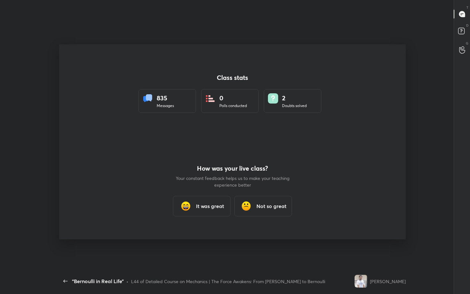
scroll to position [2, 0]
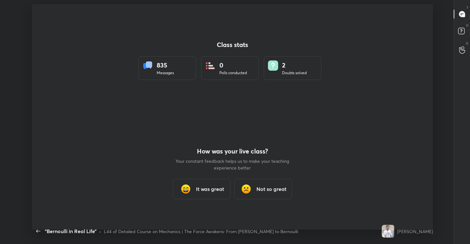
type textarea "x"
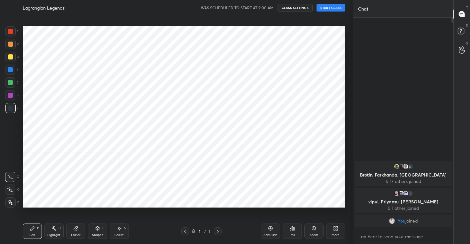
scroll to position [203, 327]
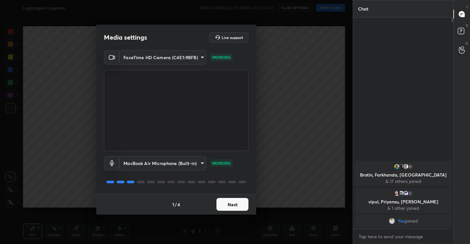
click at [225, 203] on button "Next" at bounding box center [232, 204] width 32 height 13
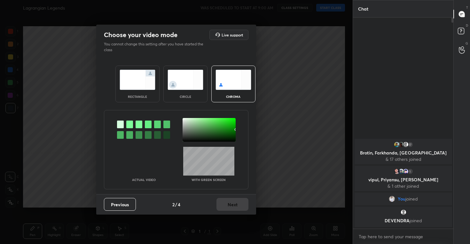
click at [185, 76] on img at bounding box center [185, 80] width 36 height 20
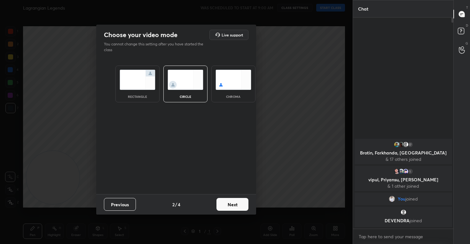
click at [231, 205] on button "Next" at bounding box center [232, 204] width 32 height 13
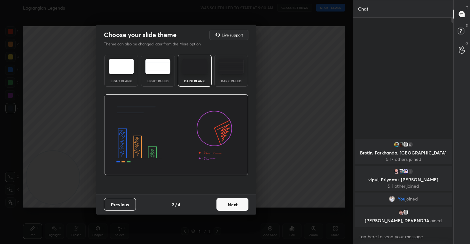
click at [234, 206] on button "Next" at bounding box center [232, 204] width 32 height 13
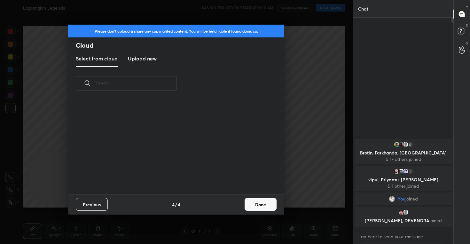
scroll to position [94, 205]
click at [148, 62] on new "Upload new" at bounding box center [142, 59] width 29 height 16
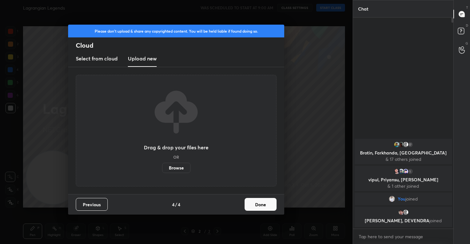
click at [177, 168] on label "Browse" at bounding box center [176, 168] width 28 height 10
click at [162, 168] on input "Browse" at bounding box center [162, 168] width 0 height 10
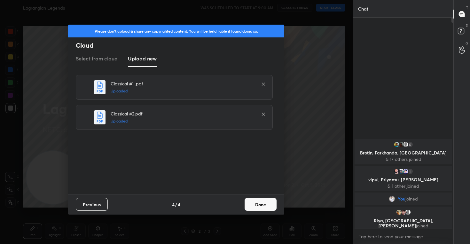
click at [266, 199] on button "Done" at bounding box center [260, 204] width 32 height 13
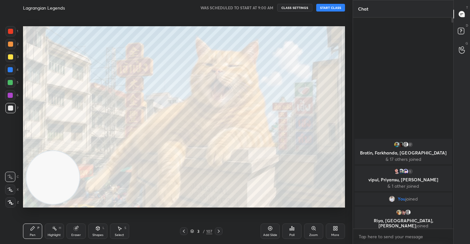
click at [9, 190] on icon at bounding box center [10, 190] width 5 height 4
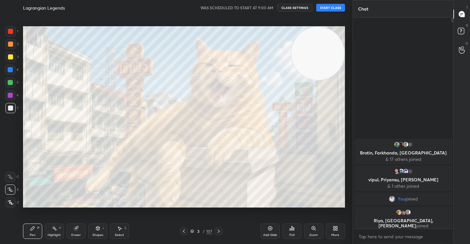
drag, startPoint x: 49, startPoint y: 182, endPoint x: 374, endPoint y: 21, distance: 362.4
click at [374, 21] on div "1 2 3 4 5 6 7 C X Z C X Z E E Erase all H H Lagrangian Legends WAS SCHEDULED TO…" at bounding box center [235, 122] width 470 height 244
click at [295, 9] on button "CLASS SETTINGS" at bounding box center [294, 8] width 35 height 8
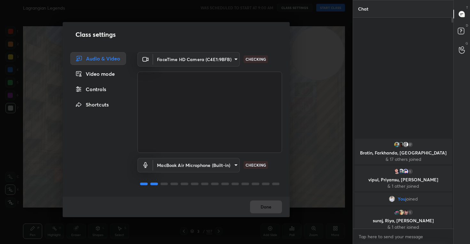
click at [101, 87] on div "Controls" at bounding box center [98, 89] width 56 height 13
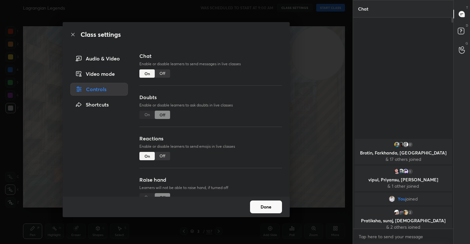
click at [164, 158] on div "Off" at bounding box center [162, 156] width 15 height 8
click at [267, 206] on button "Done" at bounding box center [266, 206] width 32 height 13
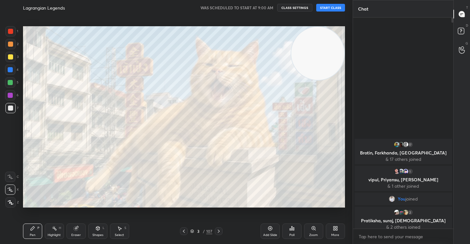
click at [329, 9] on button "START CLASS" at bounding box center [330, 8] width 29 height 8
type textarea "x"
click at [384, 233] on textarea at bounding box center [403, 236] width 90 height 10
paste textarea "[URL][DOMAIN_NAME]"
type textarea "[URL][DOMAIN_NAME]"
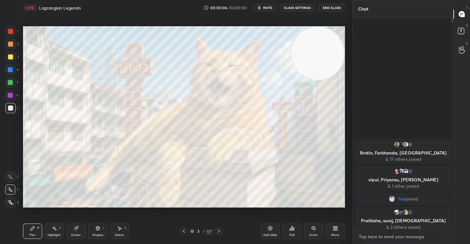
type textarea "x"
type textarea "[URL][DOMAIN_NAME]"
type textarea "x"
type textarea "[URL][DOMAIN_NAME] l"
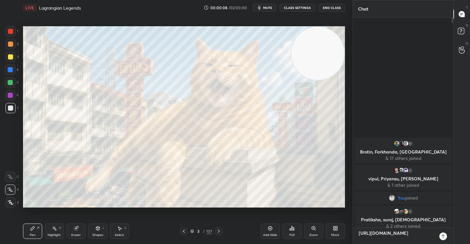
type textarea "x"
type textarea "[URL][DOMAIN_NAME] li"
type textarea "x"
type textarea "[URL][DOMAIN_NAME] liv"
type textarea "x"
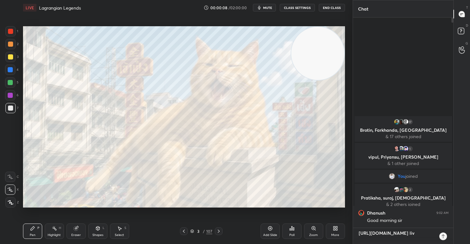
type textarea "[URL][DOMAIN_NAME] live"
type textarea "x"
type textarea "[URL][DOMAIN_NAME] live"
type textarea "x"
type textarea "[URL][DOMAIN_NAME] live t"
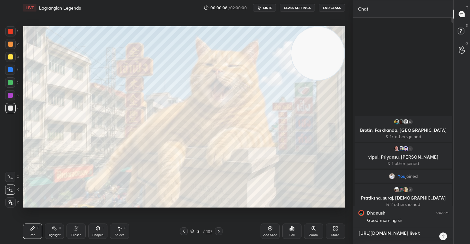
type textarea "x"
type textarea "[URL][DOMAIN_NAME] live to"
type textarea "x"
type textarea "[URL][DOMAIN_NAME] live [PERSON_NAME]"
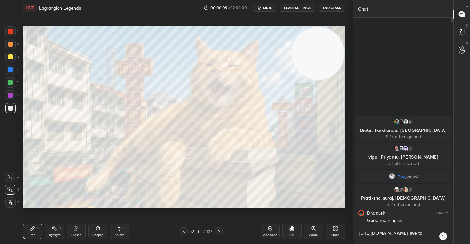
type textarea "x"
type textarea "[URL][DOMAIN_NAME] live toda"
type textarea "x"
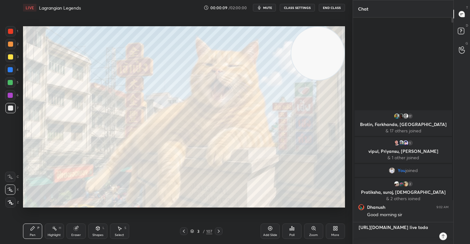
type textarea "[URL][DOMAIN_NAME] live [DATE]"
type textarea "x"
type textarea "[URL][DOMAIN_NAME] live [DATE]"
type textarea "x"
type textarea "[URL][DOMAIN_NAME] live [DATE] a"
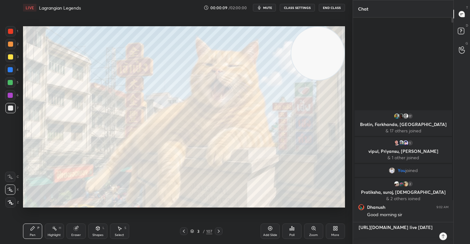
type textarea "x"
type textarea "[URL][DOMAIN_NAME] live [DATE] at"
type textarea "x"
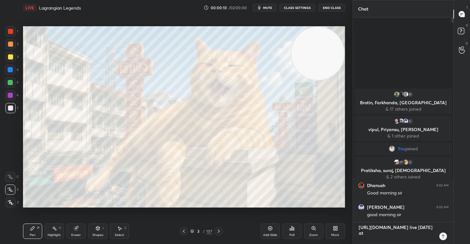
type textarea "[URL][DOMAIN_NAME] live [DATE] at"
type textarea "x"
type textarea "[URL][DOMAIN_NAME] live [DATE] at 1"
type textarea "x"
type textarea "[URL][DOMAIN_NAME] live [DATE] at 1"
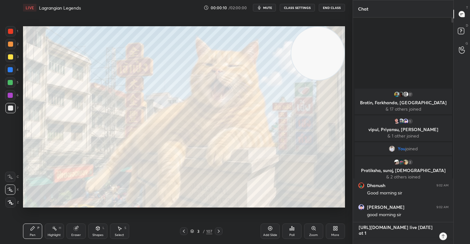
type textarea "x"
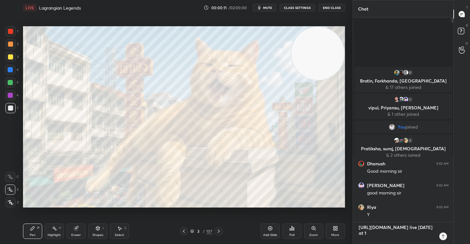
type textarea "[URL][DOMAIN_NAME] live [DATE] at 1 p"
type textarea "x"
type textarea "[URL][DOMAIN_NAME] live [DATE] at 1 pm"
type textarea "x"
type textarea "[URL][DOMAIN_NAME] live [DATE] at 1 pm."
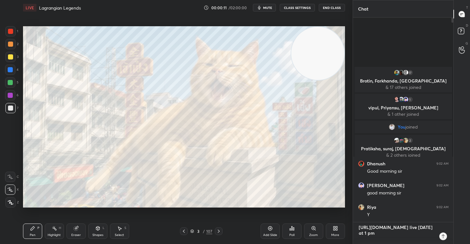
type textarea "x"
type textarea "[URL][DOMAIN_NAME] live [DATE] at 1 pm.."
type textarea "x"
type textarea "[URL][DOMAIN_NAME] live [DATE] at 1 pm.."
type textarea "x"
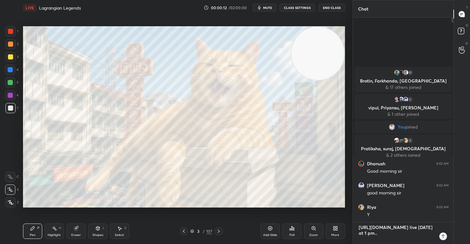
type textarea "[URL][DOMAIN_NAME] live [DATE] at 1 pm.. w"
type textarea "x"
type textarea "[URL][DOMAIN_NAME] live [DATE] at 1 pm.. we"
type textarea "x"
type textarea "[URL][DOMAIN_NAME] live [DATE] at 1 pm.. we"
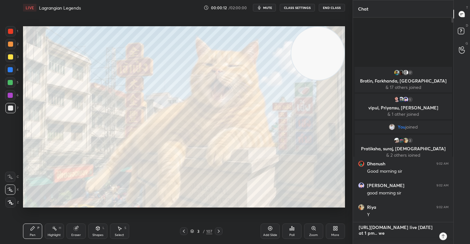
type textarea "x"
type textarea "[URL][DOMAIN_NAME] live [DATE] at 1 pm.. we w"
type textarea "x"
type textarea "[URL][DOMAIN_NAME] live [DATE] at 1 pm.. we wi"
type textarea "x"
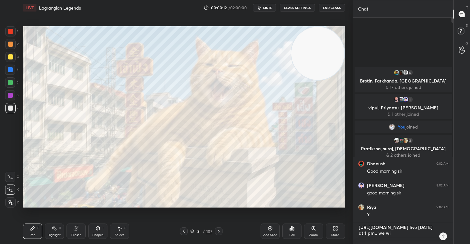
type textarea "[URL][DOMAIN_NAME] live [DATE] at 1 pm.. we wil"
type textarea "x"
type textarea "[URL][DOMAIN_NAME] live [DATE] at 1 pm.. we will"
type textarea "x"
type textarea "[URL][DOMAIN_NAME] live [DATE] at 1 pm.. we will"
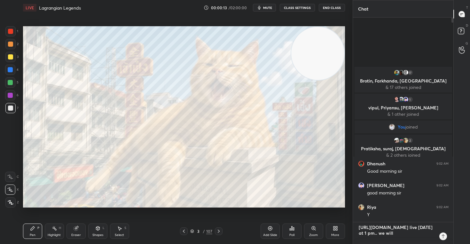
type textarea "x"
type textarea "[URL][DOMAIN_NAME] live [DATE] at 1 pm.. we will b"
type textarea "x"
type textarea "[URL][DOMAIN_NAME] live [DATE] at 1 pm.. we will be"
type textarea "x"
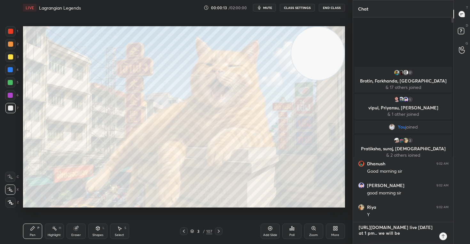
type textarea "[URL][DOMAIN_NAME] live [DATE] at 1 pm.. we will be"
type textarea "x"
type textarea "[URL][DOMAIN_NAME] live [DATE] at 1 pm.. we will be d"
type textarea "x"
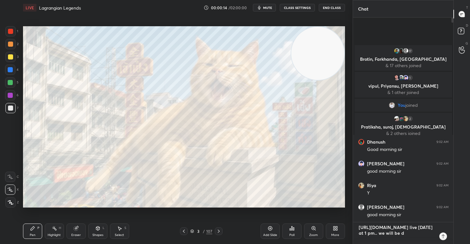
type textarea "[URL][DOMAIN_NAME] live [DATE] at 1 pm.. we will be di"
type textarea "x"
type textarea "[URL][DOMAIN_NAME] live [DATE] at 1 pm.. we will be dis"
type textarea "x"
type textarea "[URL][DOMAIN_NAME] live [DATE] at 1 pm.. we will be disc"
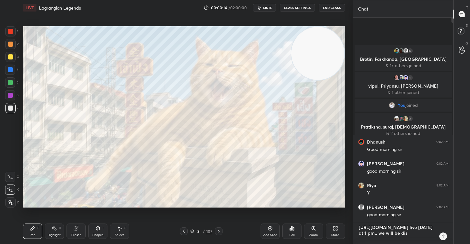
type textarea "x"
type textarea "[URL][DOMAIN_NAME] live [DATE] at 1 pm.. we will be discu"
type textarea "x"
type textarea "[URL][DOMAIN_NAME] live [DATE] at 1 pm.. we will be discus"
type textarea "x"
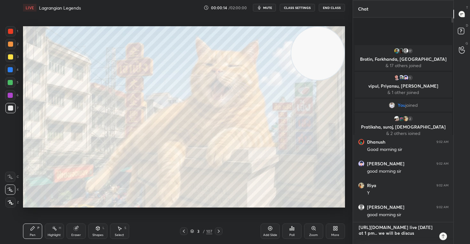
type textarea "[URL][DOMAIN_NAME] live [DATE] at 1 pm.. we will be discuss"
type textarea "x"
type textarea "[URL][DOMAIN_NAME] live [DATE] at 1 pm.. we will be discussi"
type textarea "x"
type textarea "[URL][DOMAIN_NAME] live [DATE] at 1 pm.. we will be discussin"
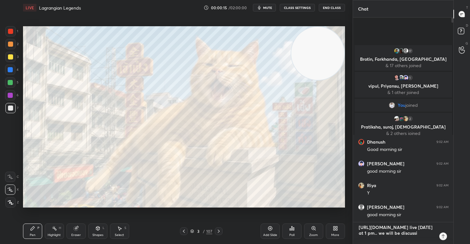
type textarea "x"
type textarea "[URL][DOMAIN_NAME] live [DATE] at 1 pm.. we will be discussing"
type textarea "x"
type textarea "[URL][DOMAIN_NAME] live [DATE] at 1 pm.. we will be discussing"
type textarea "x"
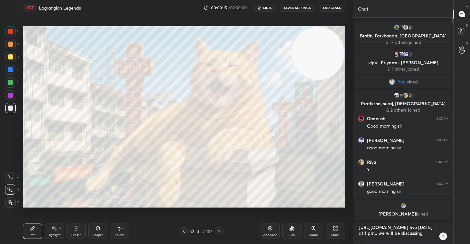
type textarea "[URL][DOMAIN_NAME] live [DATE] at 1 pm.. we will be discussing K"
type textarea "x"
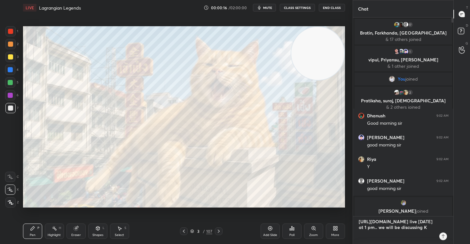
type textarea "[URL][DOMAIN_NAME] live [DATE] at 1 pm.. we will be discussing KT"
type textarea "x"
type textarea "[URL][DOMAIN_NAME] live [DATE] at 1 pm.. we will be discussing KTG"
type textarea "x"
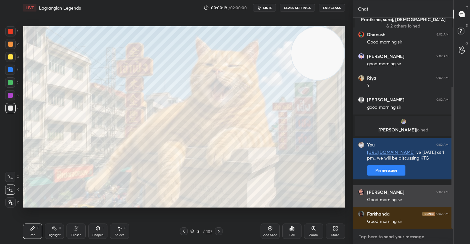
scroll to position [103, 0]
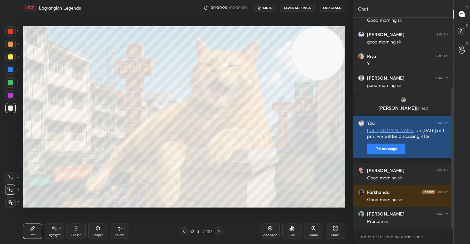
type textarea "x"
click at [383, 154] on button "Pin message" at bounding box center [386, 148] width 38 height 10
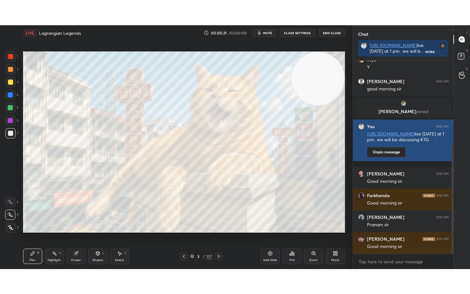
scroll to position [92, 0]
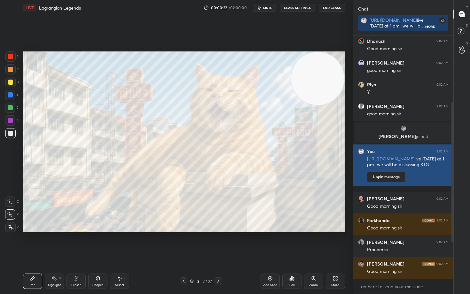
type textarea "x"
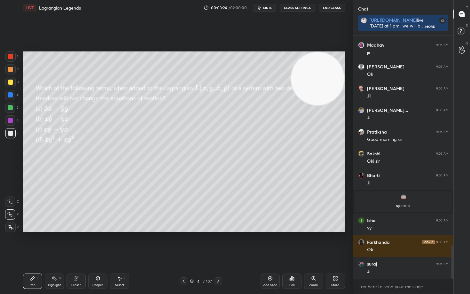
scroll to position [1557, 0]
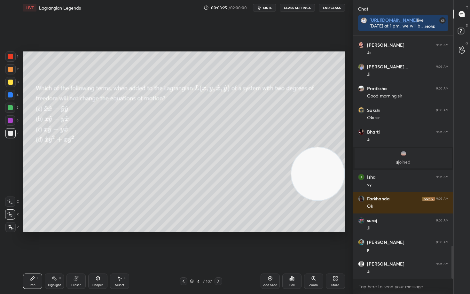
drag, startPoint x: 325, startPoint y: 87, endPoint x: 344, endPoint y: 185, distance: 100.5
click at [344, 185] on video at bounding box center [317, 173] width 53 height 53
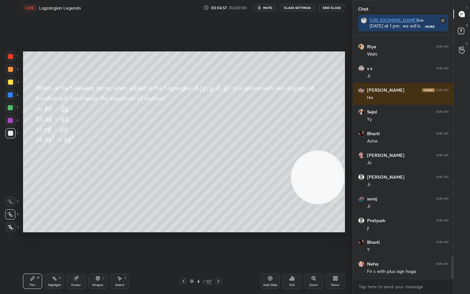
scroll to position [2369, 0]
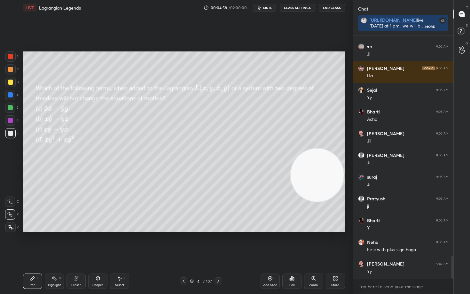
drag, startPoint x: 323, startPoint y: 193, endPoint x: 336, endPoint y: 85, distance: 108.4
click at [339, 149] on video at bounding box center [316, 175] width 53 height 53
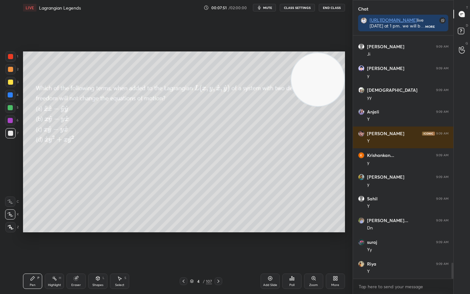
scroll to position [3444, 0]
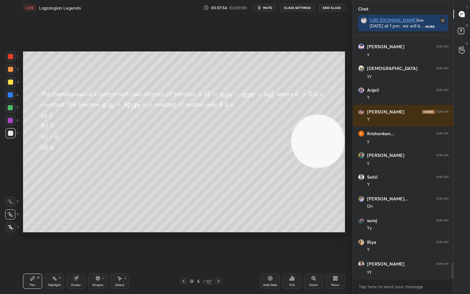
drag, startPoint x: 317, startPoint y: 89, endPoint x: 323, endPoint y: 160, distance: 71.9
click at [323, 158] on video at bounding box center [317, 141] width 53 height 53
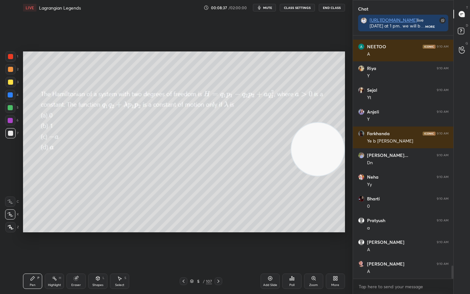
scroll to position [4248, 0]
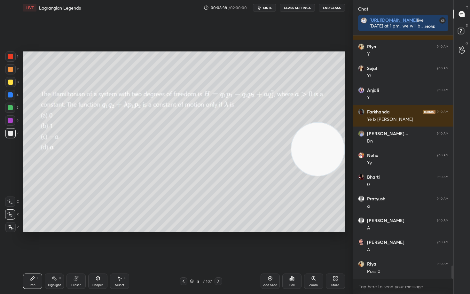
click at [73, 244] on div "Eraser" at bounding box center [75, 281] width 19 height 15
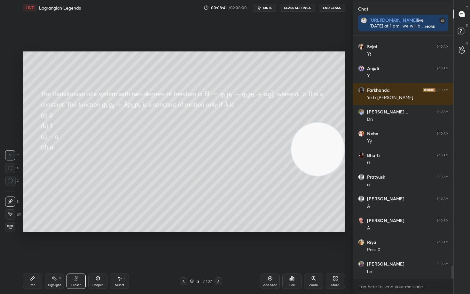
click at [31, 244] on icon at bounding box center [33, 278] width 4 height 4
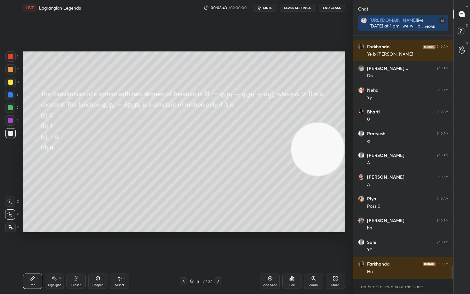
scroll to position [4335, 0]
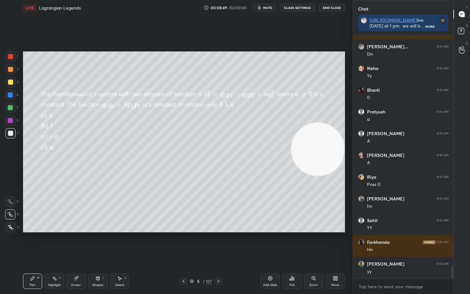
drag, startPoint x: 76, startPoint y: 281, endPoint x: 127, endPoint y: 235, distance: 68.5
click at [79, 244] on div "Eraser" at bounding box center [75, 281] width 19 height 15
click at [33, 244] on icon at bounding box center [32, 278] width 5 height 5
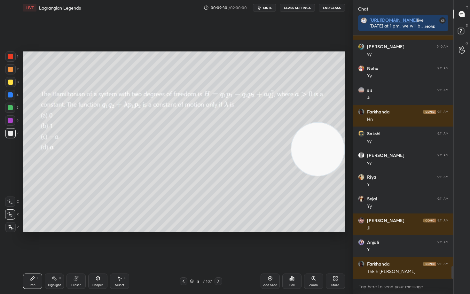
scroll to position [4576, 0]
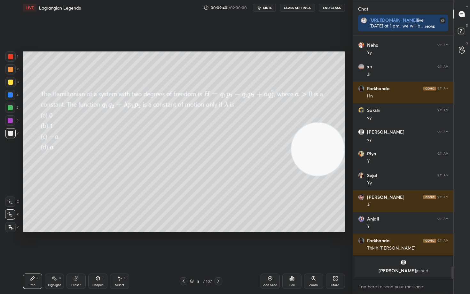
drag, startPoint x: 77, startPoint y: 277, endPoint x: 130, endPoint y: 241, distance: 63.7
click at [80, 244] on div "Eraser" at bounding box center [75, 281] width 19 height 15
click at [33, 244] on icon at bounding box center [32, 278] width 5 height 5
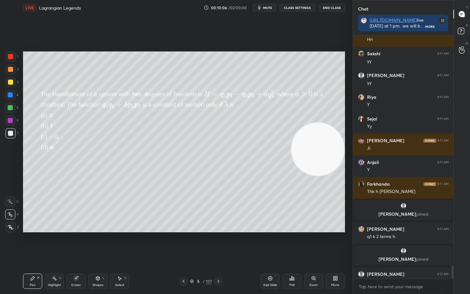
scroll to position [4244, 0]
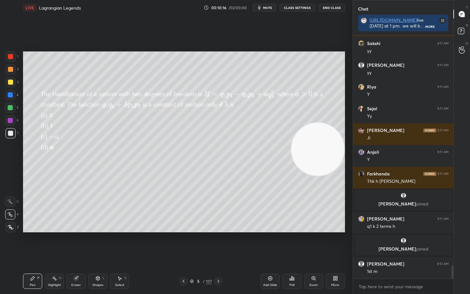
click at [81, 244] on div "Eraser" at bounding box center [75, 281] width 19 height 15
click at [12, 181] on icon at bounding box center [11, 181] width 6 height 6
click at [29, 244] on div "Pen P" at bounding box center [32, 281] width 19 height 15
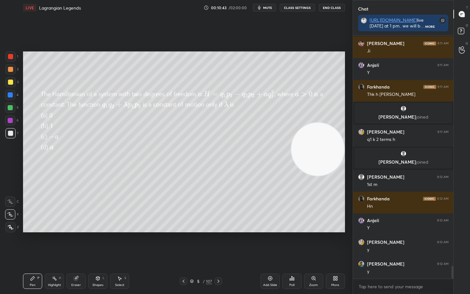
scroll to position [4353, 0]
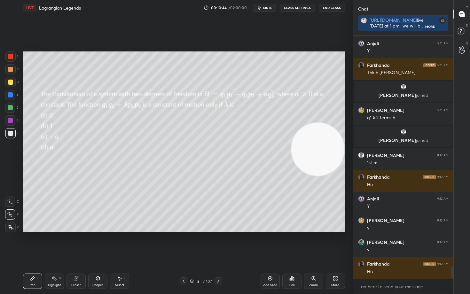
drag, startPoint x: 318, startPoint y: 135, endPoint x: 313, endPoint y: 82, distance: 52.4
click at [316, 123] on video at bounding box center [317, 149] width 53 height 53
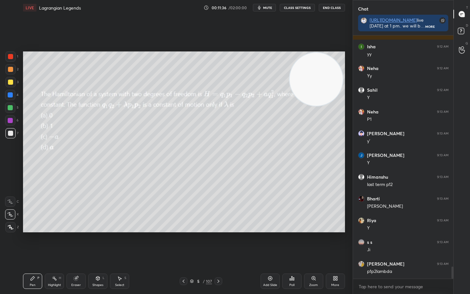
scroll to position [4614, 0]
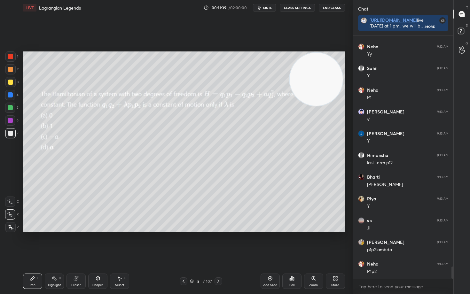
drag, startPoint x: 77, startPoint y: 278, endPoint x: 89, endPoint y: 271, distance: 13.5
click at [79, 244] on div "Eraser" at bounding box center [75, 281] width 19 height 15
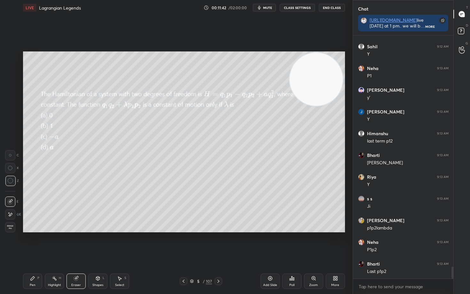
drag, startPoint x: 32, startPoint y: 283, endPoint x: 128, endPoint y: 236, distance: 107.2
click at [34, 244] on div "Pen P" at bounding box center [32, 281] width 19 height 15
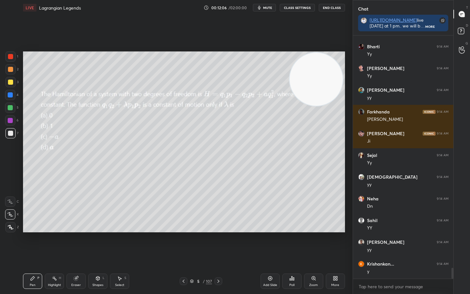
scroll to position [5157, 0]
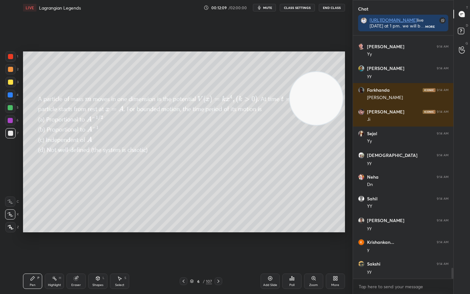
drag, startPoint x: 314, startPoint y: 80, endPoint x: 324, endPoint y: 164, distance: 84.3
click at [324, 125] on video at bounding box center [316, 98] width 53 height 53
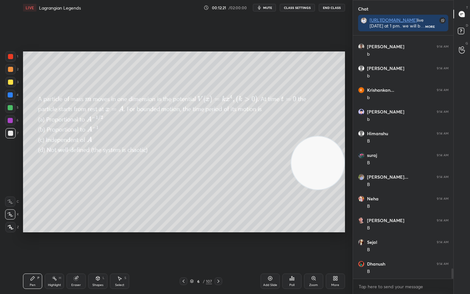
scroll to position [5613, 0]
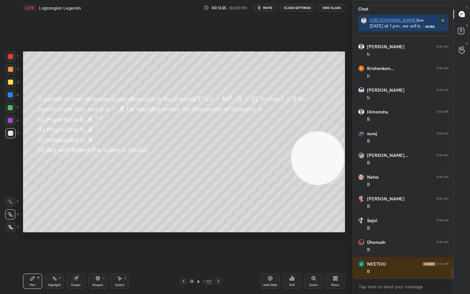
drag, startPoint x: 319, startPoint y: 171, endPoint x: 326, endPoint y: 61, distance: 109.9
click at [331, 132] on video at bounding box center [317, 158] width 53 height 53
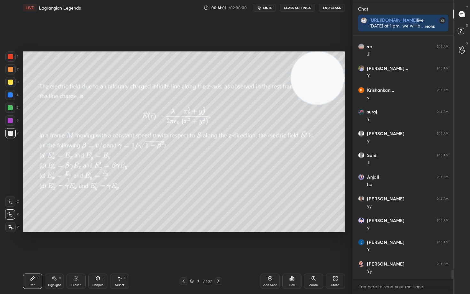
scroll to position [6684, 0]
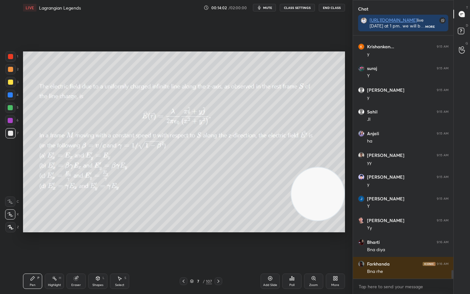
drag, startPoint x: 320, startPoint y: 79, endPoint x: 330, endPoint y: 193, distance: 114.9
click at [330, 193] on video at bounding box center [317, 193] width 53 height 53
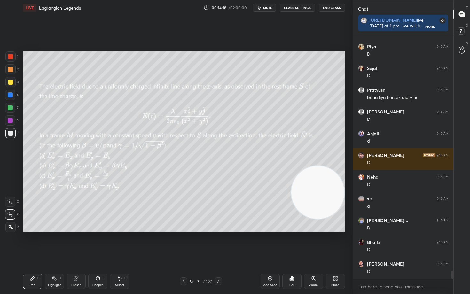
scroll to position [7119, 0]
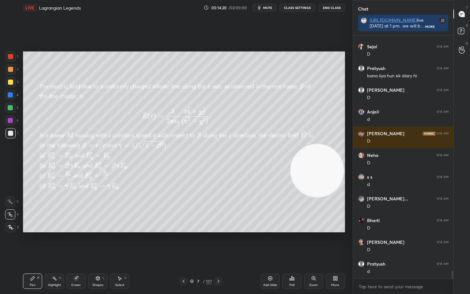
drag, startPoint x: 320, startPoint y: 197, endPoint x: 327, endPoint y: 72, distance: 125.5
click at [332, 144] on video at bounding box center [316, 170] width 53 height 53
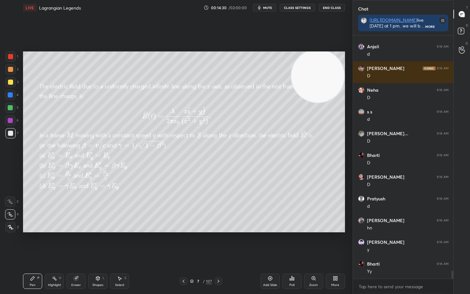
scroll to position [7227, 0]
click at [267, 244] on div "Add Slide" at bounding box center [269, 281] width 19 height 15
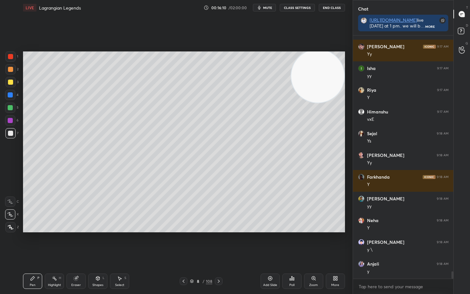
scroll to position [7923, 0]
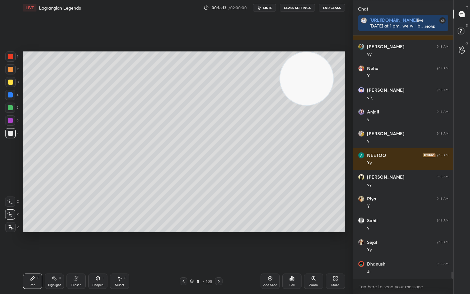
drag, startPoint x: 318, startPoint y: 80, endPoint x: 221, endPoint y: 73, distance: 97.7
click at [280, 79] on video at bounding box center [306, 78] width 53 height 53
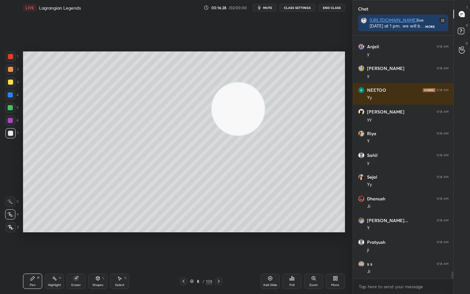
scroll to position [8075, 0]
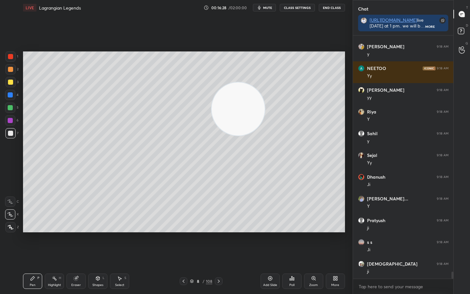
drag, startPoint x: 214, startPoint y: 85, endPoint x: 301, endPoint y: 131, distance: 98.9
click at [265, 136] on video at bounding box center [238, 108] width 53 height 53
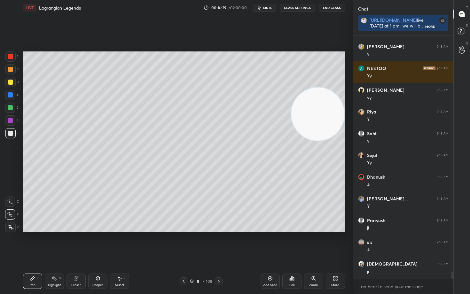
drag, startPoint x: 303, startPoint y: 129, endPoint x: 325, endPoint y: 104, distance: 33.7
click at [329, 110] on video at bounding box center [317, 114] width 53 height 53
click at [340, 85] on video at bounding box center [318, 111] width 53 height 53
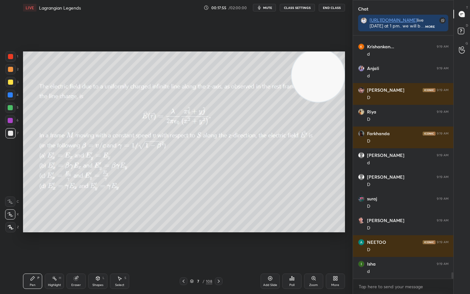
scroll to position [9161, 0]
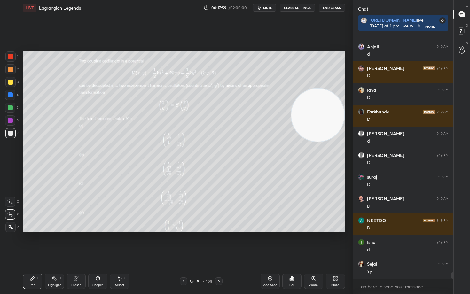
drag, startPoint x: 318, startPoint y: 72, endPoint x: 335, endPoint y: 112, distance: 44.0
click at [335, 112] on video at bounding box center [317, 115] width 53 height 53
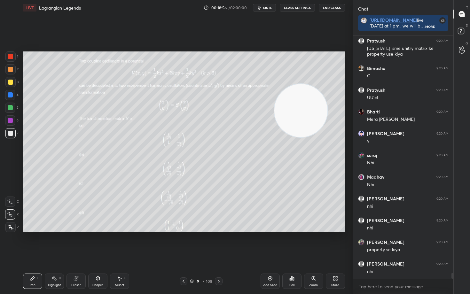
scroll to position [9928, 0]
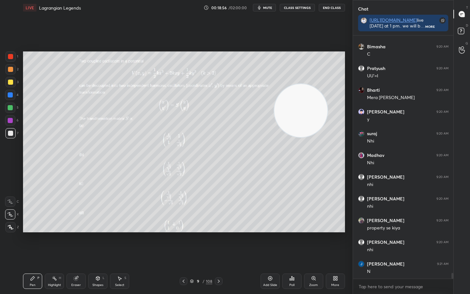
drag, startPoint x: 322, startPoint y: 117, endPoint x: 171, endPoint y: 72, distance: 157.7
click at [274, 84] on video at bounding box center [300, 110] width 53 height 53
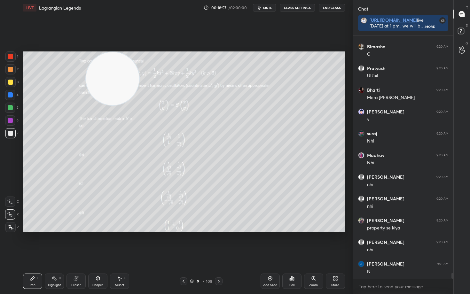
drag, startPoint x: 125, startPoint y: 78, endPoint x: 81, endPoint y: 60, distance: 47.9
click at [86, 70] on video at bounding box center [112, 78] width 53 height 53
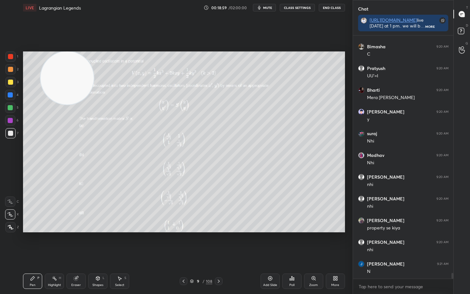
click at [270, 244] on div "Add Slide" at bounding box center [269, 281] width 19 height 15
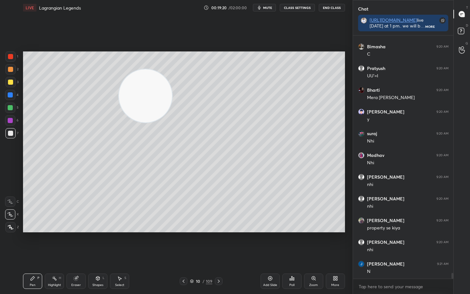
drag, startPoint x: 72, startPoint y: 84, endPoint x: 257, endPoint y: 116, distance: 188.4
click at [172, 116] on video at bounding box center [145, 95] width 53 height 53
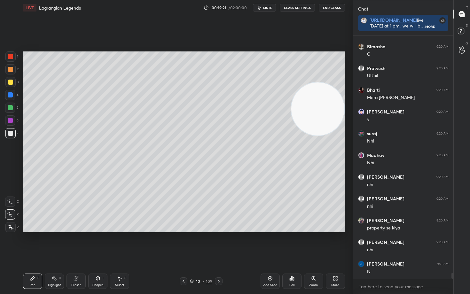
drag, startPoint x: 316, startPoint y: 118, endPoint x: 327, endPoint y: 114, distance: 11.9
click at [327, 117] on video at bounding box center [317, 108] width 53 height 53
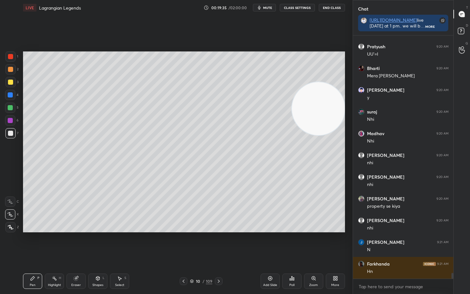
scroll to position [9971, 0]
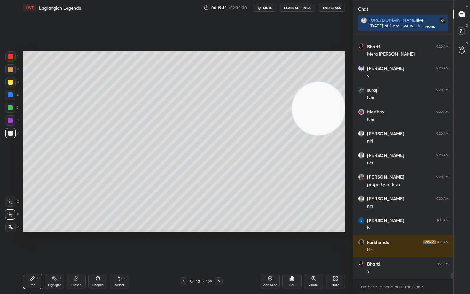
drag, startPoint x: 315, startPoint y: 150, endPoint x: 306, endPoint y: 158, distance: 11.8
click at [313, 135] on video at bounding box center [318, 108] width 53 height 53
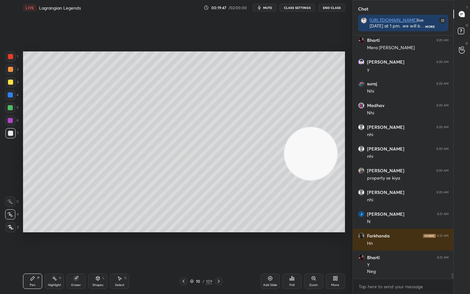
scroll to position [9999, 0]
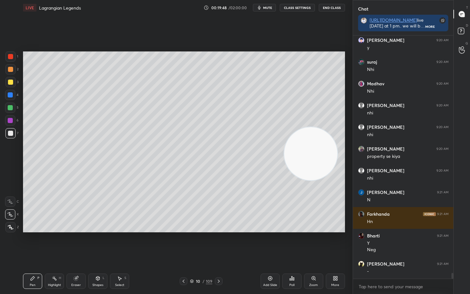
drag, startPoint x: 72, startPoint y: 283, endPoint x: 89, endPoint y: 248, distance: 39.2
click at [72, 244] on div "Eraser" at bounding box center [75, 281] width 19 height 15
click at [35, 244] on div "Pen P" at bounding box center [32, 281] width 19 height 15
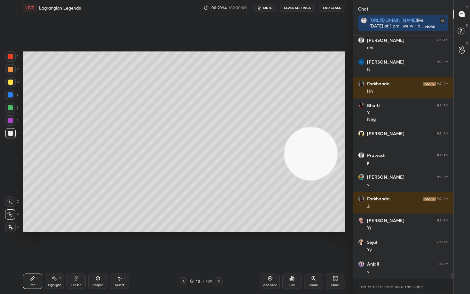
scroll to position [10151, 0]
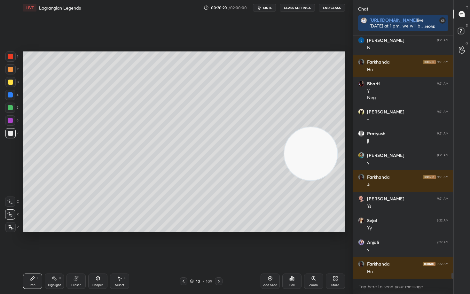
drag, startPoint x: 310, startPoint y: 178, endPoint x: 307, endPoint y: 195, distance: 17.8
click at [308, 180] on video at bounding box center [310, 153] width 53 height 53
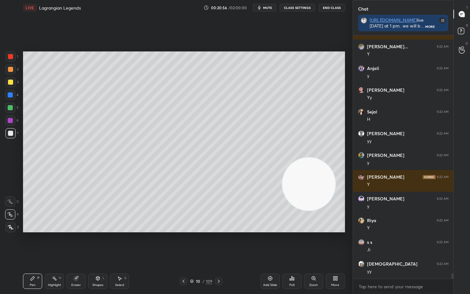
scroll to position [10608, 0]
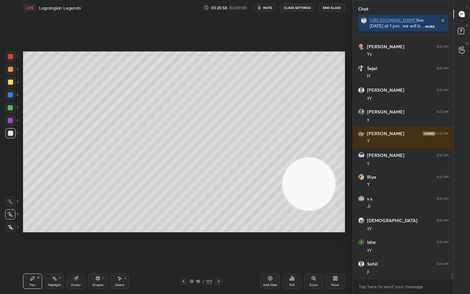
drag, startPoint x: 10, startPoint y: 68, endPoint x: 10, endPoint y: 73, distance: 5.2
click at [9, 69] on div at bounding box center [10, 69] width 5 height 5
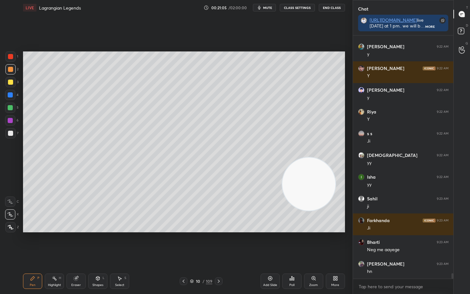
scroll to position [10695, 0]
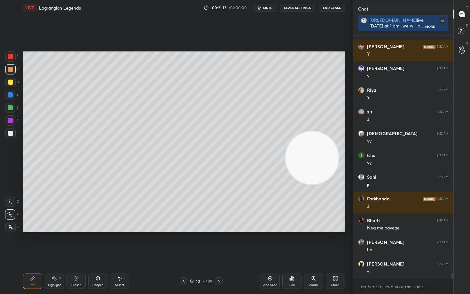
drag, startPoint x: 324, startPoint y: 174, endPoint x: 336, endPoint y: 96, distance: 79.5
click at [338, 131] on video at bounding box center [311, 157] width 53 height 53
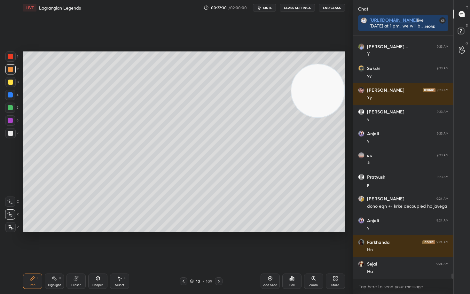
scroll to position [11194, 0]
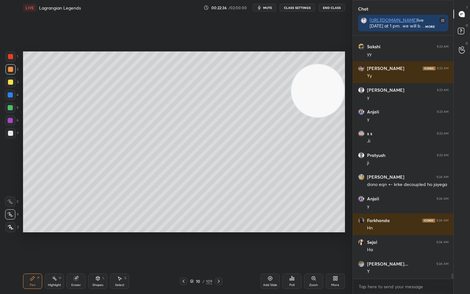
drag, startPoint x: 66, startPoint y: 283, endPoint x: 62, endPoint y: 257, distance: 26.2
click at [66, 244] on div "Eraser" at bounding box center [75, 281] width 19 height 15
click at [27, 244] on div "Pen P" at bounding box center [32, 281] width 19 height 15
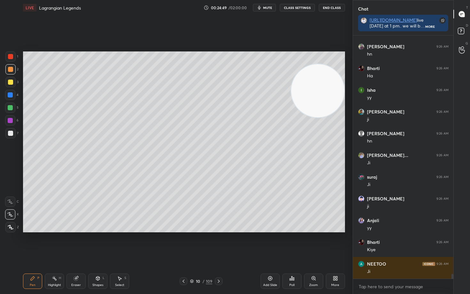
scroll to position [12179, 0]
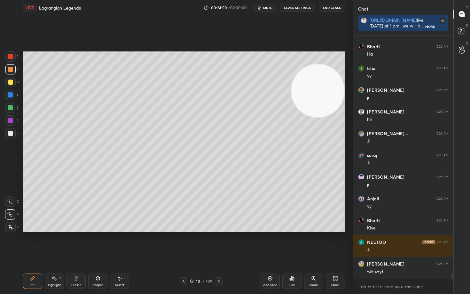
click at [269, 244] on icon at bounding box center [270, 278] width 2 height 2
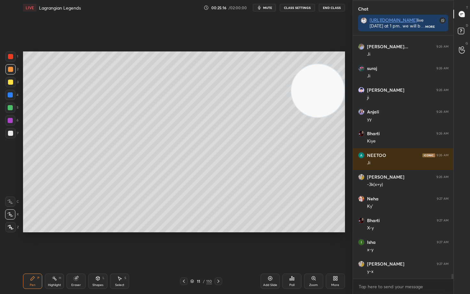
scroll to position [12287, 0]
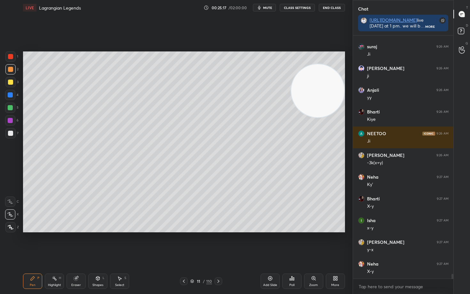
drag, startPoint x: 77, startPoint y: 279, endPoint x: 78, endPoint y: 273, distance: 6.5
click at [76, 244] on icon at bounding box center [76, 278] width 5 height 5
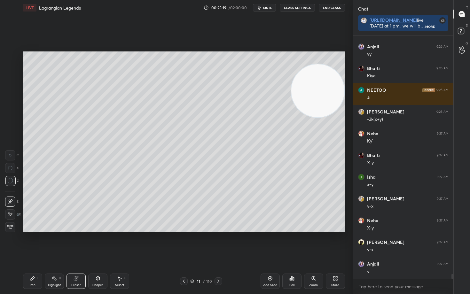
scroll to position [12353, 0]
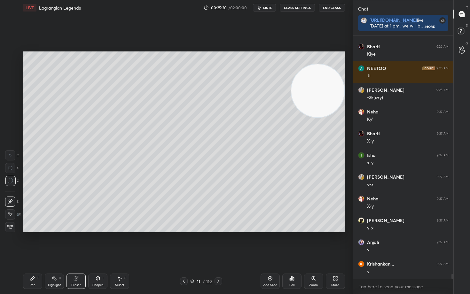
click at [35, 244] on div "Pen P" at bounding box center [32, 281] width 19 height 15
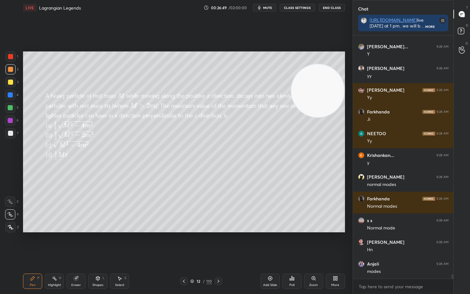
scroll to position [13374, 0]
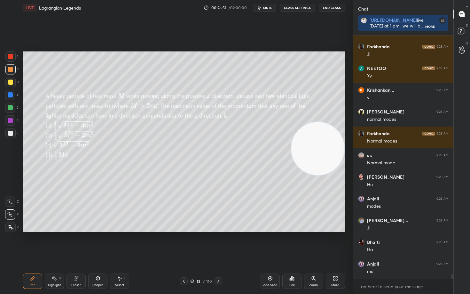
drag, startPoint x: 327, startPoint y: 98, endPoint x: 330, endPoint y: 179, distance: 80.6
click at [330, 175] on video at bounding box center [317, 148] width 53 height 53
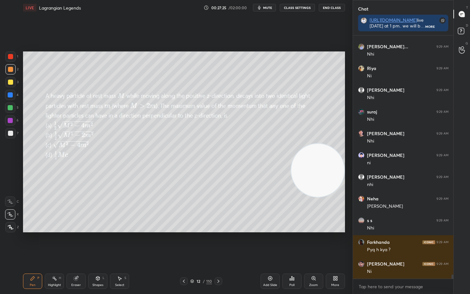
scroll to position [13787, 0]
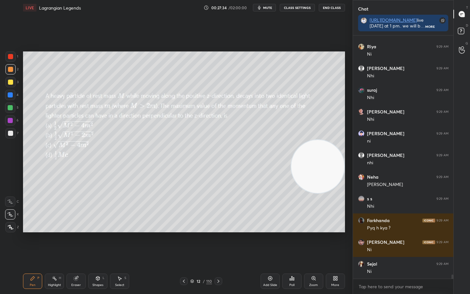
drag, startPoint x: 324, startPoint y: 188, endPoint x: 329, endPoint y: 74, distance: 113.9
click at [335, 140] on video at bounding box center [317, 166] width 53 height 53
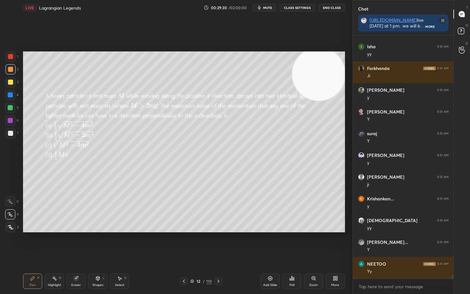
scroll to position [14178, 0]
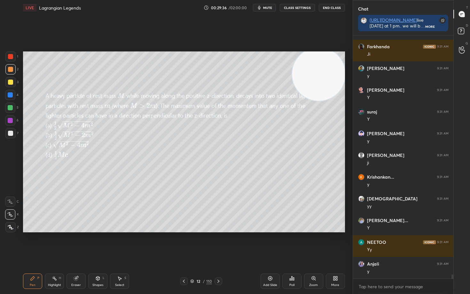
click at [77, 244] on icon at bounding box center [77, 277] width 4 height 3
drag, startPoint x: 33, startPoint y: 281, endPoint x: 49, endPoint y: 256, distance: 30.1
click at [32, 244] on div "Pen P" at bounding box center [32, 281] width 19 height 15
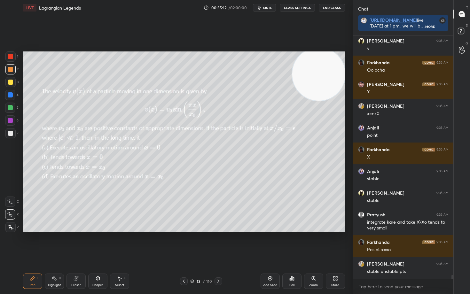
scroll to position [15592, 0]
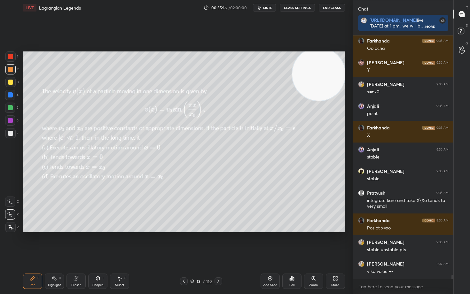
click at [271, 244] on icon at bounding box center [269, 278] width 5 height 5
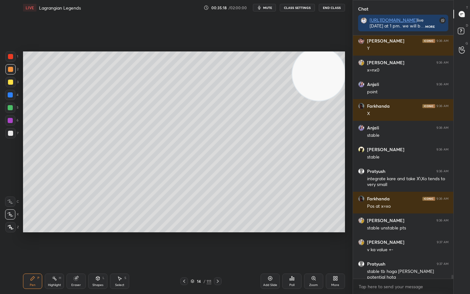
click at [12, 84] on div at bounding box center [10, 82] width 10 height 10
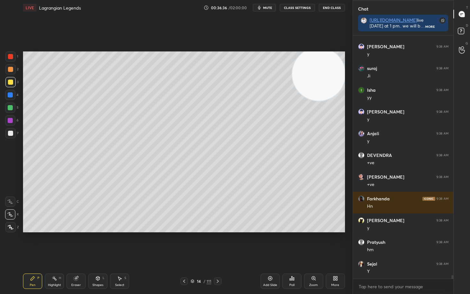
scroll to position [16070, 0]
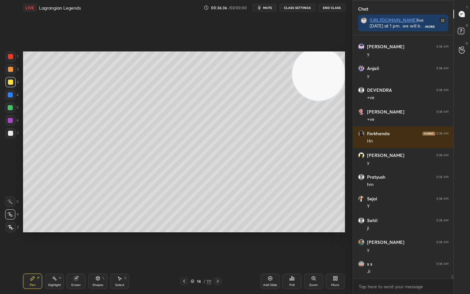
click at [9, 71] on div at bounding box center [10, 69] width 5 height 5
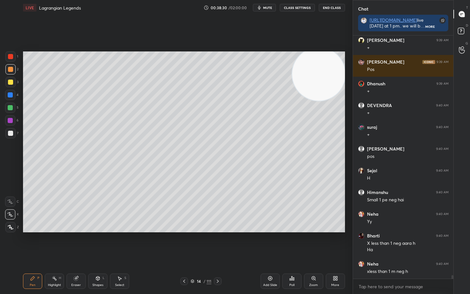
scroll to position [16793, 0]
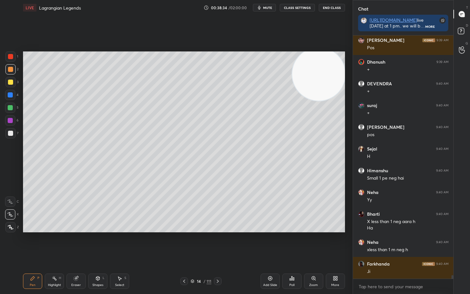
click at [269, 244] on icon at bounding box center [269, 278] width 5 height 5
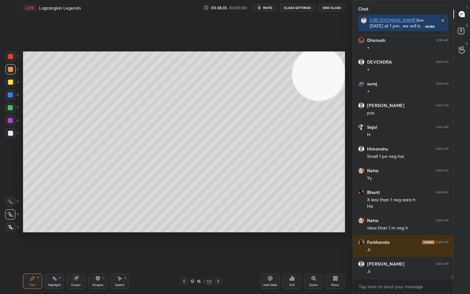
scroll to position [16837, 0]
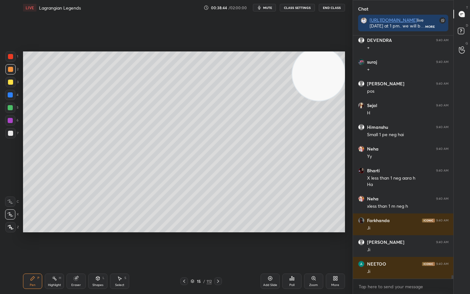
drag, startPoint x: 11, startPoint y: 83, endPoint x: 19, endPoint y: 86, distance: 8.5
click at [11, 83] on div at bounding box center [10, 82] width 5 height 5
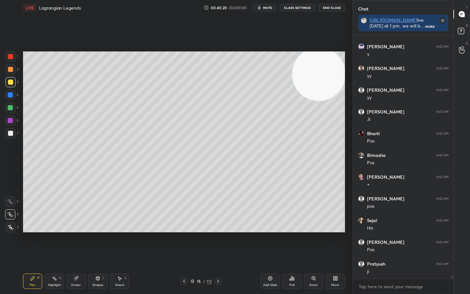
scroll to position [17641, 0]
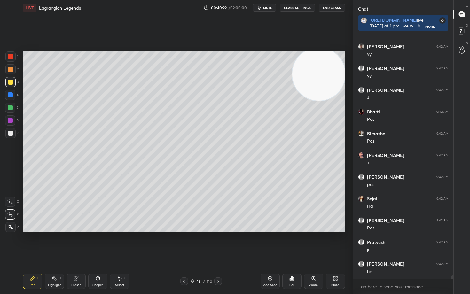
drag, startPoint x: 268, startPoint y: 277, endPoint x: 268, endPoint y: 271, distance: 6.1
click at [267, 244] on div "Add Slide" at bounding box center [269, 281] width 19 height 15
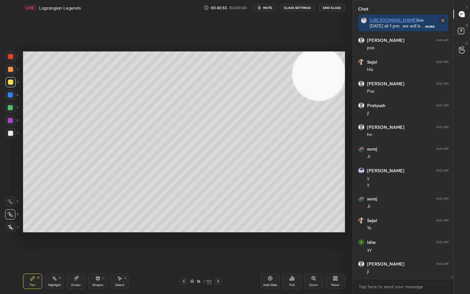
scroll to position [17800, 0]
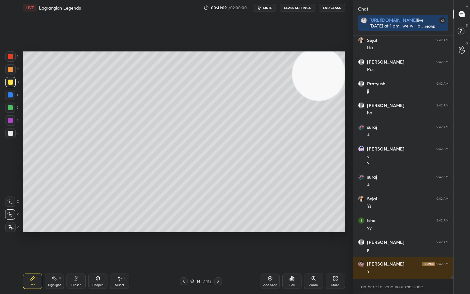
click at [9, 70] on div at bounding box center [10, 69] width 5 height 5
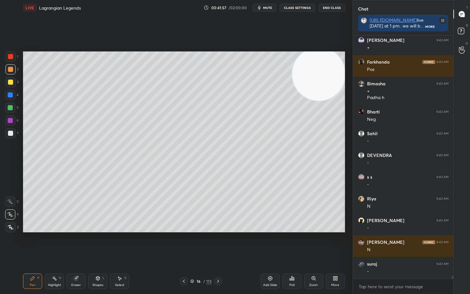
scroll to position [18306, 0]
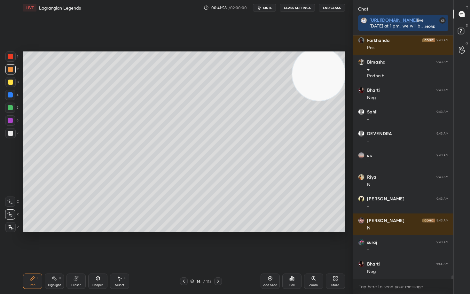
drag, startPoint x: 9, startPoint y: 133, endPoint x: 21, endPoint y: 155, distance: 25.5
click at [9, 133] on div at bounding box center [10, 133] width 5 height 5
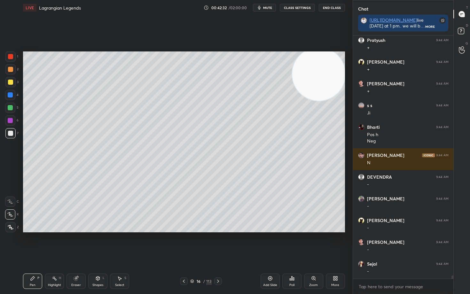
scroll to position [18638, 0]
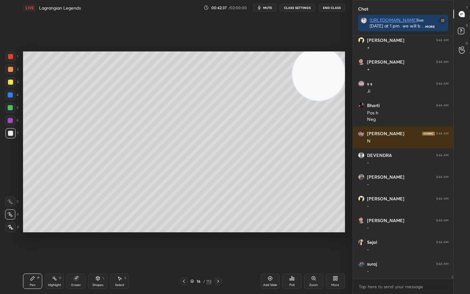
click at [9, 58] on div at bounding box center [10, 56] width 5 height 5
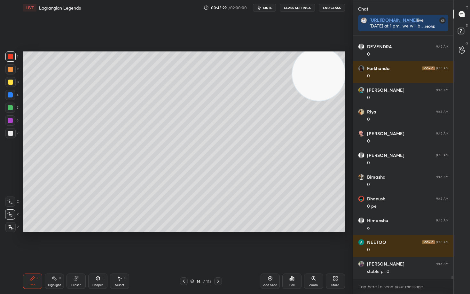
scroll to position [19507, 0]
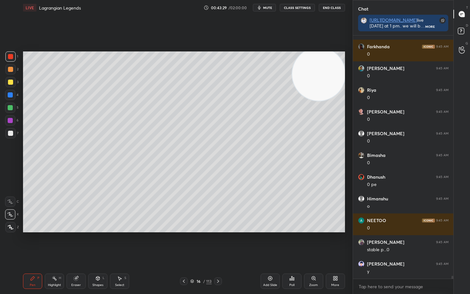
drag, startPoint x: 324, startPoint y: 75, endPoint x: 326, endPoint y: 197, distance: 121.8
click at [328, 101] on video at bounding box center [318, 74] width 53 height 53
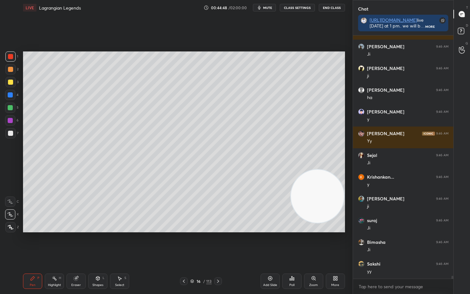
scroll to position [20340, 0]
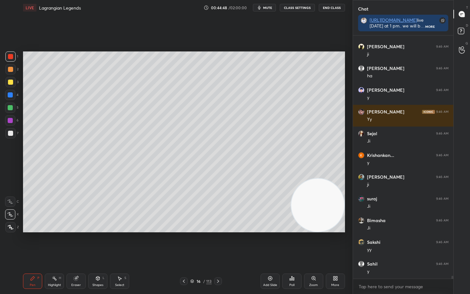
drag, startPoint x: 312, startPoint y: 203, endPoint x: 330, endPoint y: 225, distance: 28.4
click at [330, 225] on video at bounding box center [317, 205] width 53 height 53
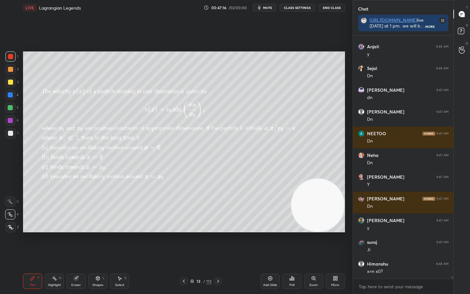
scroll to position [20622, 0]
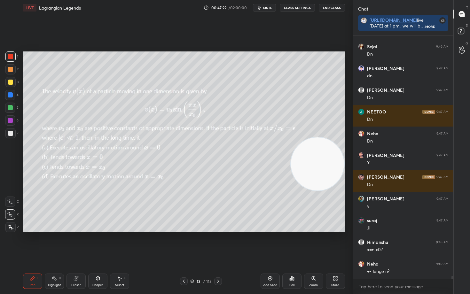
drag, startPoint x: 321, startPoint y: 187, endPoint x: 329, endPoint y: 74, distance: 113.4
click at [327, 137] on video at bounding box center [317, 163] width 53 height 53
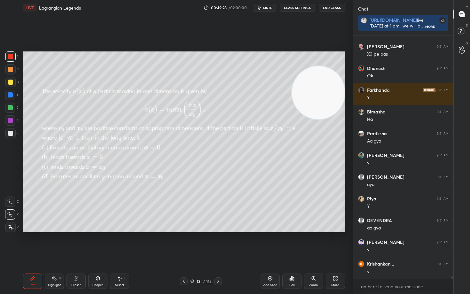
scroll to position [21133, 0]
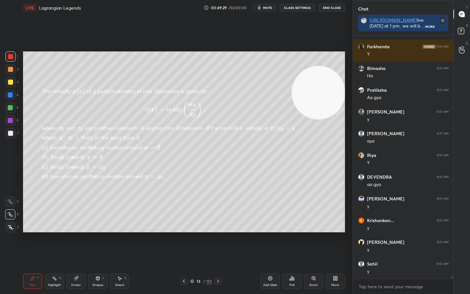
click at [269, 244] on icon at bounding box center [270, 278] width 4 height 4
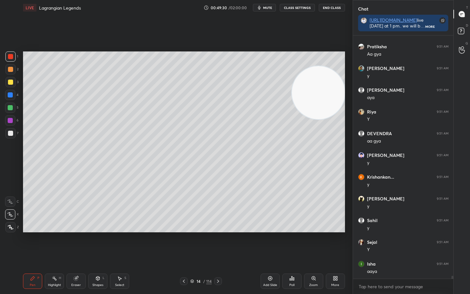
click at [9, 136] on div at bounding box center [10, 133] width 5 height 5
click at [10, 68] on div at bounding box center [10, 69] width 5 height 5
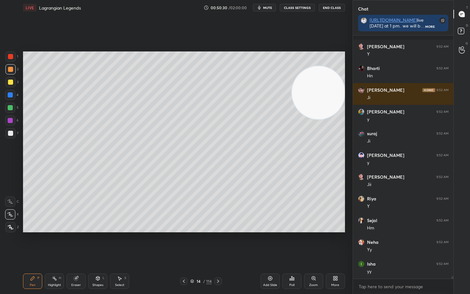
scroll to position [21720, 0]
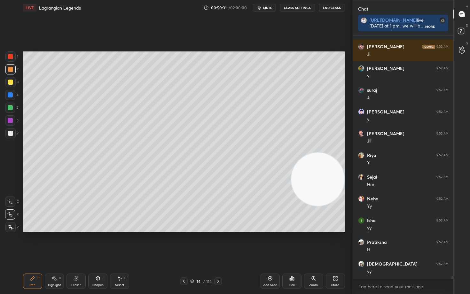
drag, startPoint x: 326, startPoint y: 87, endPoint x: 321, endPoint y: 191, distance: 104.6
click at [334, 194] on video at bounding box center [317, 179] width 53 height 53
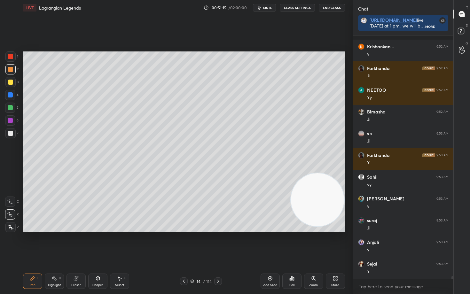
scroll to position [22003, 0]
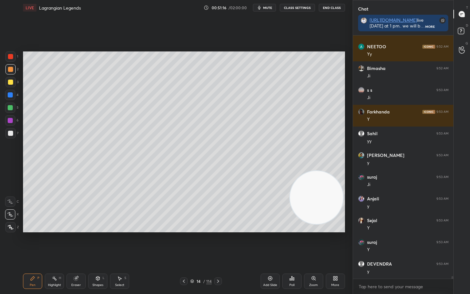
drag, startPoint x: 331, startPoint y: 206, endPoint x: 333, endPoint y: 69, distance: 136.8
click at [343, 171] on video at bounding box center [316, 197] width 53 height 53
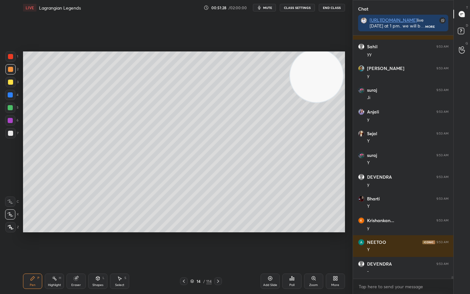
scroll to position [22111, 0]
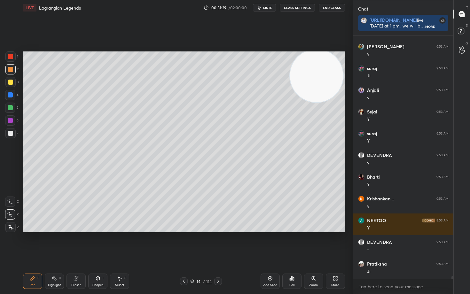
drag, startPoint x: 9, startPoint y: 81, endPoint x: 19, endPoint y: 82, distance: 9.8
click at [9, 81] on div at bounding box center [10, 82] width 5 height 5
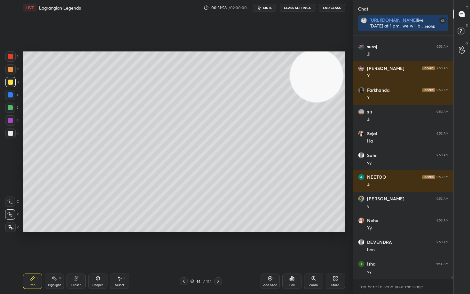
scroll to position [22655, 0]
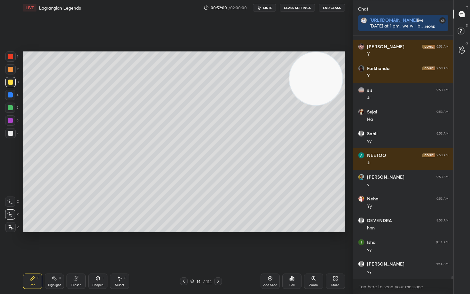
drag, startPoint x: 314, startPoint y: 81, endPoint x: 128, endPoint y: 67, distance: 186.6
click at [289, 69] on video at bounding box center [315, 78] width 53 height 53
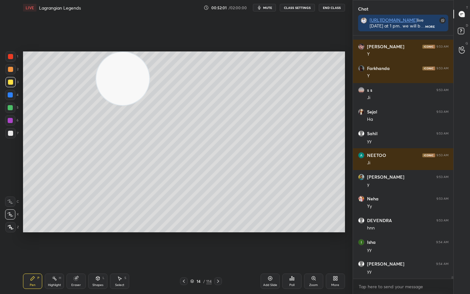
drag, startPoint x: 136, startPoint y: 78, endPoint x: 66, endPoint y: 73, distance: 70.5
click at [96, 66] on video at bounding box center [122, 78] width 53 height 53
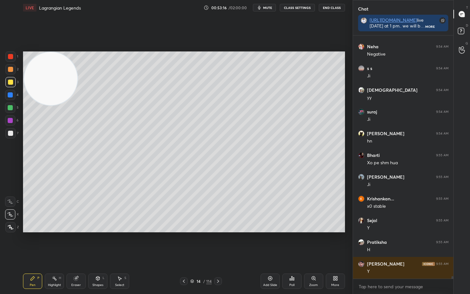
scroll to position [23524, 0]
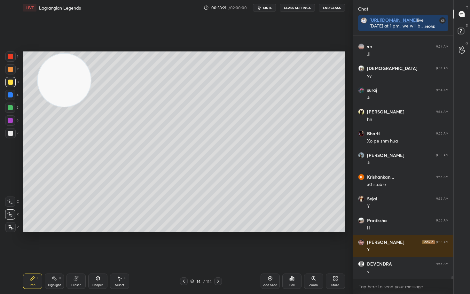
drag, startPoint x: 52, startPoint y: 78, endPoint x: 284, endPoint y: 94, distance: 232.6
click at [91, 102] on video at bounding box center [64, 80] width 53 height 53
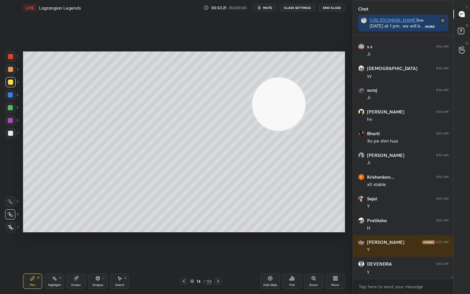
drag, startPoint x: 267, startPoint y: 105, endPoint x: 327, endPoint y: 104, distance: 60.1
click at [305, 106] on video at bounding box center [278, 104] width 53 height 53
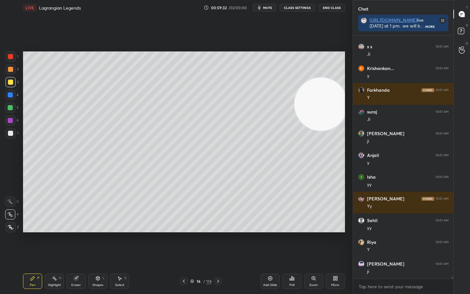
scroll to position [26993, 0]
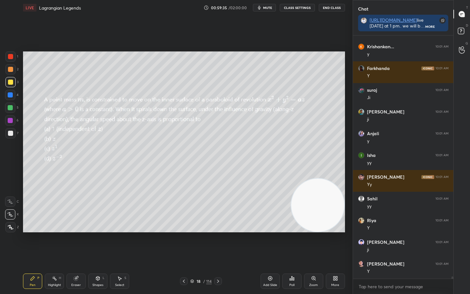
drag, startPoint x: 313, startPoint y: 103, endPoint x: 315, endPoint y: 205, distance: 101.3
click at [315, 205] on video at bounding box center [317, 205] width 53 height 53
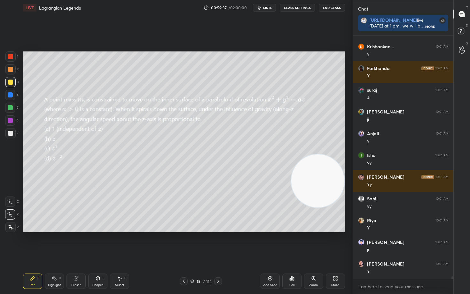
drag, startPoint x: 310, startPoint y: 207, endPoint x: 311, endPoint y: 182, distance: 24.3
click at [311, 182] on video at bounding box center [317, 180] width 53 height 53
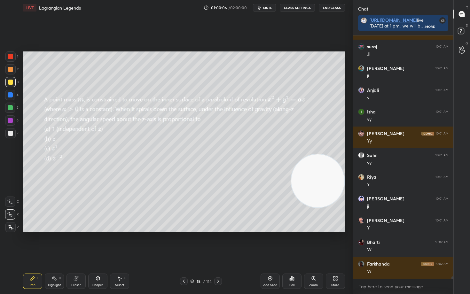
scroll to position [27058, 0]
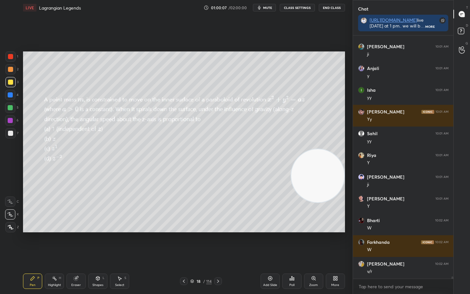
drag, startPoint x: 324, startPoint y: 196, endPoint x: 332, endPoint y: 155, distance: 41.4
click at [337, 160] on video at bounding box center [317, 175] width 53 height 53
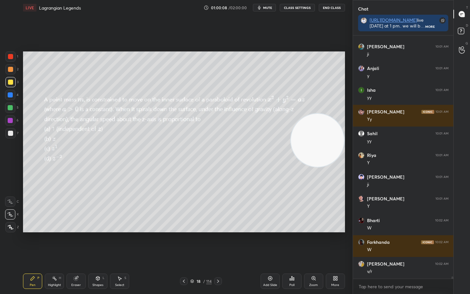
drag, startPoint x: 329, startPoint y: 137, endPoint x: 327, endPoint y: 184, distance: 47.0
click at [329, 167] on video at bounding box center [317, 140] width 53 height 53
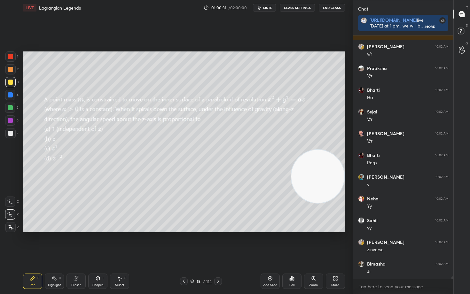
scroll to position [27297, 0]
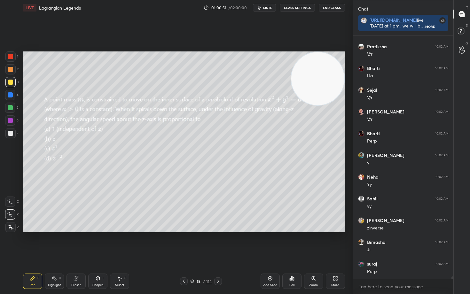
drag, startPoint x: 314, startPoint y: 189, endPoint x: 324, endPoint y: 66, distance: 123.8
click at [326, 74] on video at bounding box center [317, 78] width 53 height 53
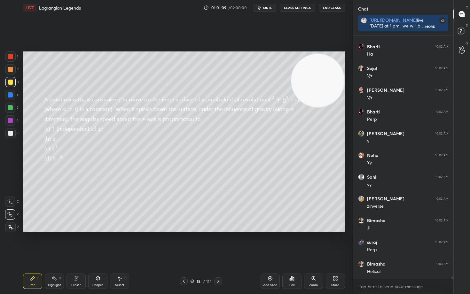
drag, startPoint x: 313, startPoint y: 101, endPoint x: 305, endPoint y: 136, distance: 36.1
click at [313, 107] on video at bounding box center [317, 80] width 53 height 53
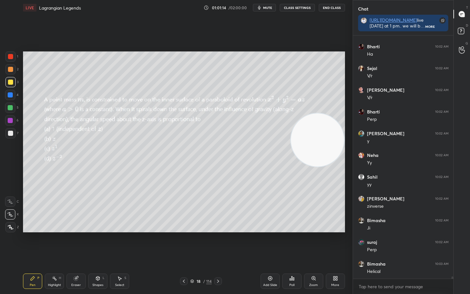
scroll to position [27341, 0]
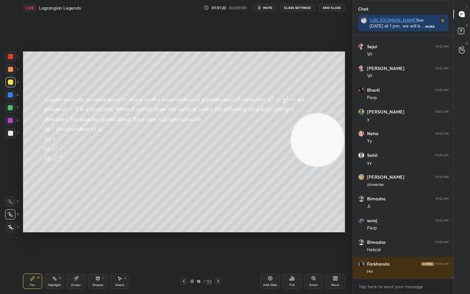
drag, startPoint x: 326, startPoint y: 142, endPoint x: 333, endPoint y: 77, distance: 65.2
click at [337, 113] on video at bounding box center [317, 139] width 53 height 53
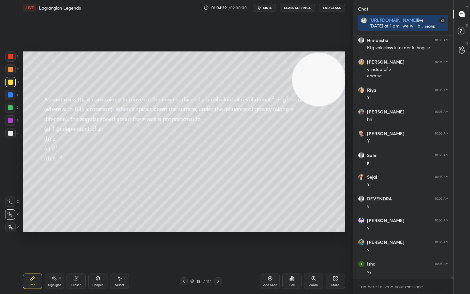
scroll to position [27729, 0]
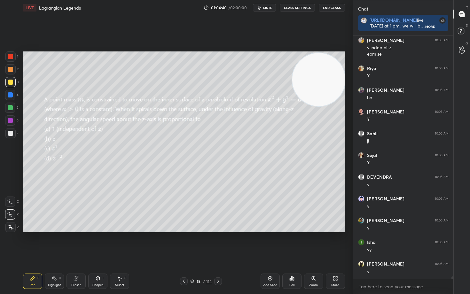
drag, startPoint x: 307, startPoint y: 80, endPoint x: 246, endPoint y: 67, distance: 62.7
click at [292, 67] on video at bounding box center [318, 79] width 53 height 53
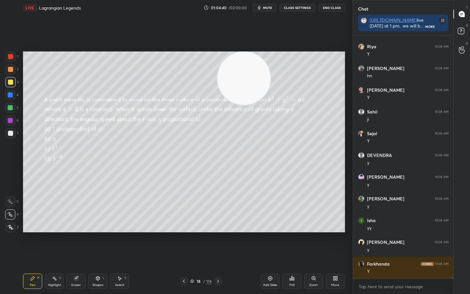
scroll to position [27773, 0]
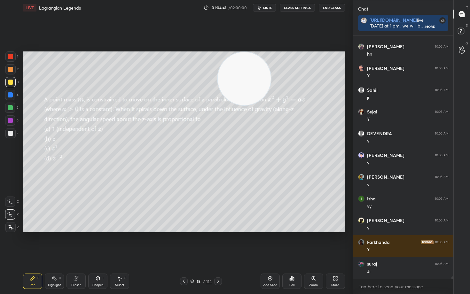
drag, startPoint x: 244, startPoint y: 84, endPoint x: 329, endPoint y: 72, distance: 85.9
click at [271, 72] on video at bounding box center [244, 78] width 53 height 53
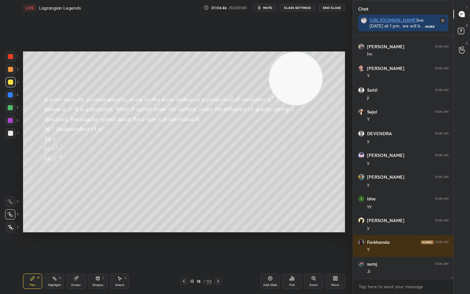
scroll to position [27795, 0]
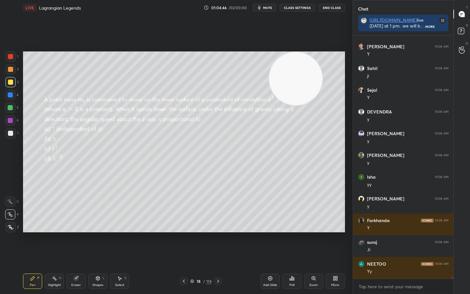
drag, startPoint x: 301, startPoint y: 77, endPoint x: 231, endPoint y: 72, distance: 70.8
click at [269, 67] on video at bounding box center [295, 78] width 53 height 53
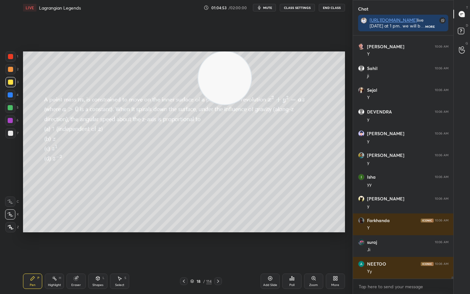
scroll to position [27816, 0]
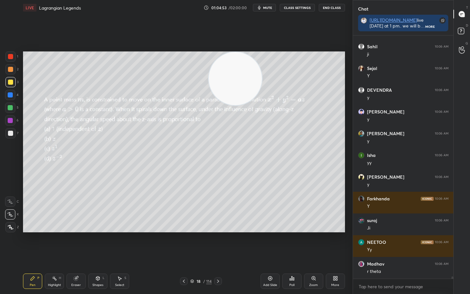
drag, startPoint x: 234, startPoint y: 81, endPoint x: 338, endPoint y: 67, distance: 105.0
click at [262, 67] on video at bounding box center [235, 78] width 53 height 53
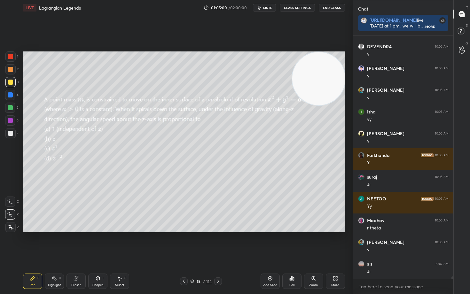
scroll to position [27882, 0]
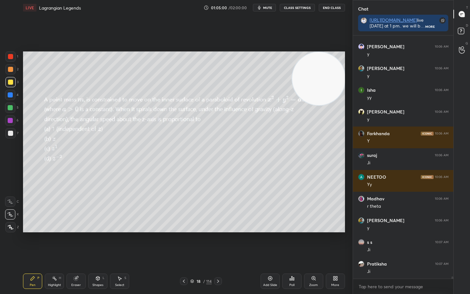
click at [78, 244] on div "Eraser" at bounding box center [75, 281] width 19 height 15
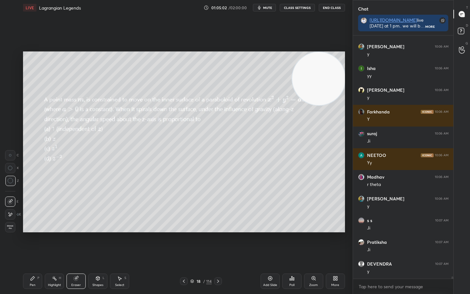
drag, startPoint x: 29, startPoint y: 283, endPoint x: 151, endPoint y: 244, distance: 128.2
click at [30, 244] on div "Pen P" at bounding box center [32, 281] width 19 height 15
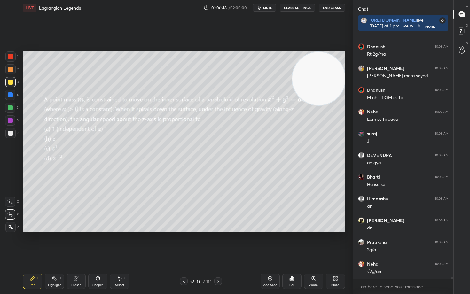
scroll to position [28447, 0]
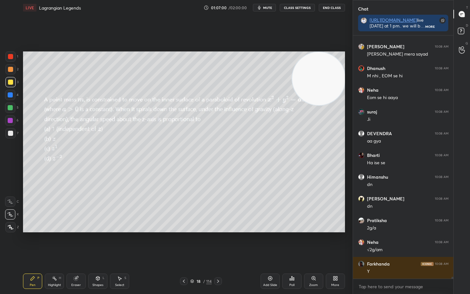
drag, startPoint x: 12, startPoint y: 69, endPoint x: 23, endPoint y: 70, distance: 11.2
click at [11, 69] on div at bounding box center [10, 69] width 5 height 5
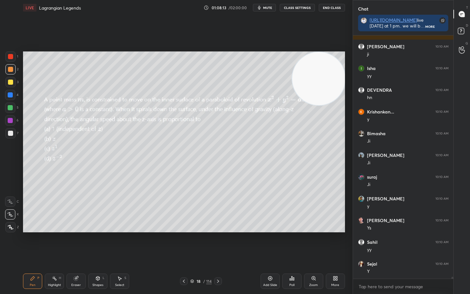
scroll to position [28990, 0]
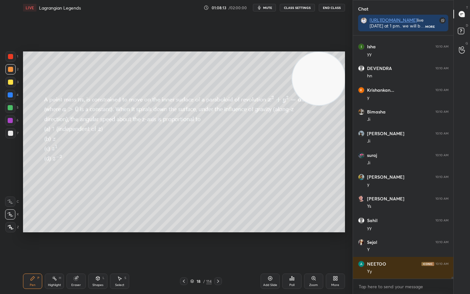
drag, startPoint x: 337, startPoint y: 80, endPoint x: 351, endPoint y: 131, distance: 52.5
click at [351, 131] on div "1 2 3 4 5 6 7 C X Z C X Z E E Erase all H H LIVE Lagrangian Legends 01:08:13 / …" at bounding box center [176, 147] width 352 height 294
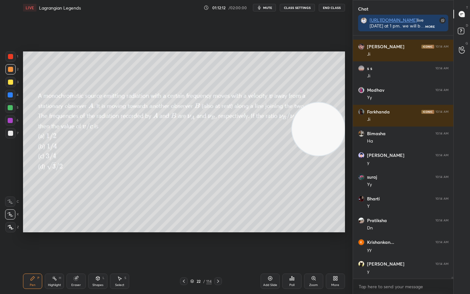
scroll to position [30865, 0]
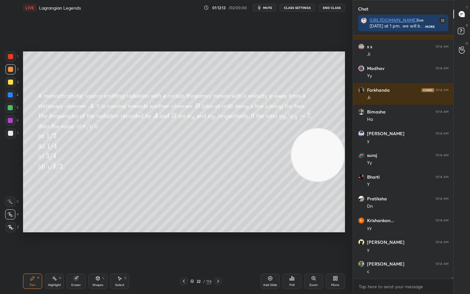
drag, startPoint x: 318, startPoint y: 136, endPoint x: 324, endPoint y: 162, distance: 26.5
click at [324, 162] on video at bounding box center [317, 154] width 53 height 53
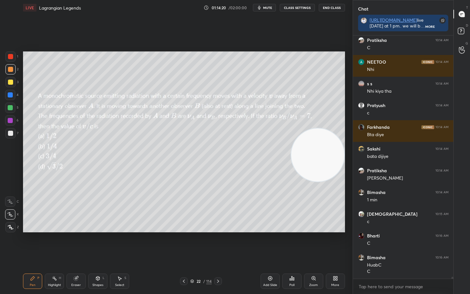
scroll to position [31371, 0]
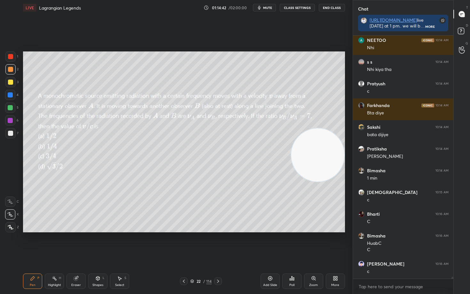
click at [74, 244] on div "Eraser" at bounding box center [75, 281] width 19 height 15
drag, startPoint x: 8, startPoint y: 227, endPoint x: 18, endPoint y: 226, distance: 10.0
click at [9, 228] on span "Erase all" at bounding box center [10, 227] width 10 height 4
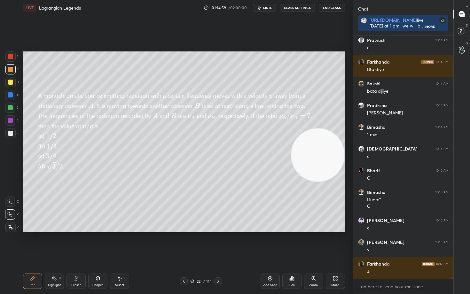
scroll to position [31437, 0]
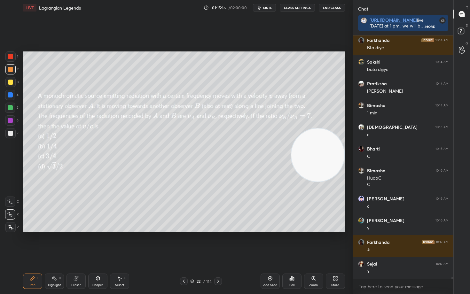
drag, startPoint x: 317, startPoint y: 164, endPoint x: 332, endPoint y: 74, distance: 90.7
click at [333, 128] on video at bounding box center [317, 154] width 53 height 53
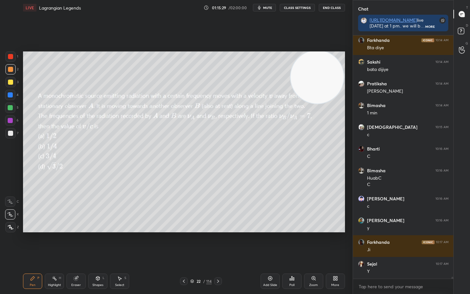
drag, startPoint x: 77, startPoint y: 280, endPoint x: 153, endPoint y: 233, distance: 89.5
click at [77, 244] on icon at bounding box center [76, 278] width 5 height 5
click at [36, 244] on div "Pen P" at bounding box center [32, 281] width 19 height 15
click at [345, 135] on div "Setting up your live class Poll for secs No correct answer Start poll" at bounding box center [183, 141] width 327 height 253
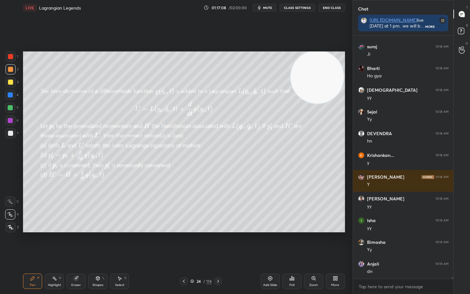
scroll to position [32154, 0]
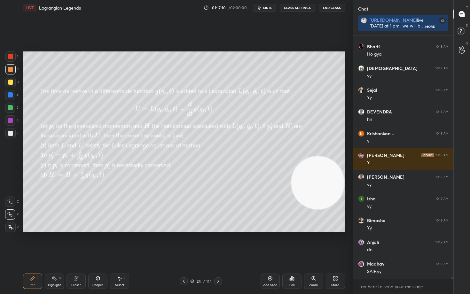
drag, startPoint x: 312, startPoint y: 66, endPoint x: 332, endPoint y: 172, distance: 107.6
click at [332, 172] on video at bounding box center [317, 182] width 53 height 53
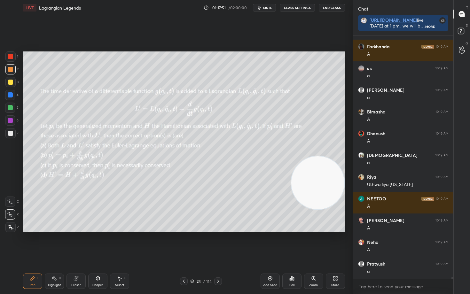
scroll to position [32697, 0]
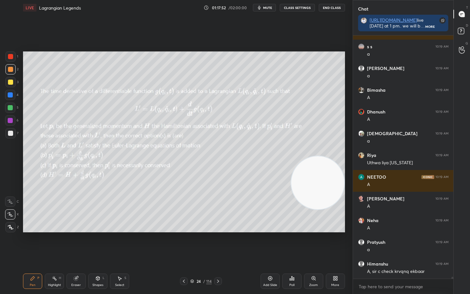
click at [267, 9] on span "mute" at bounding box center [267, 7] width 9 height 4
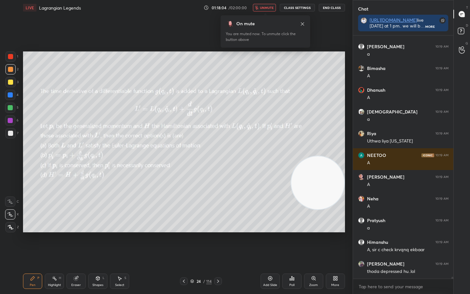
scroll to position [32740, 0]
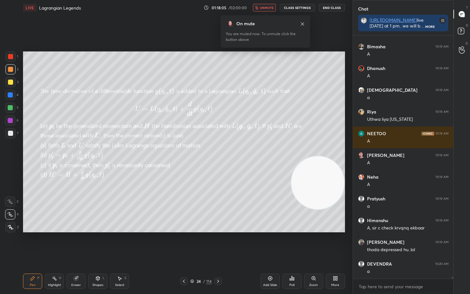
click at [265, 7] on span "unmute" at bounding box center [267, 7] width 14 height 4
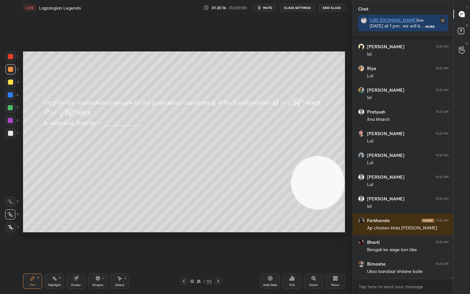
scroll to position [33605, 0]
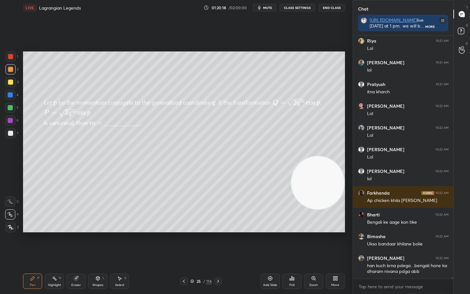
drag, startPoint x: 319, startPoint y: 183, endPoint x: 324, endPoint y: 195, distance: 13.1
click at [324, 195] on video at bounding box center [317, 182] width 53 height 53
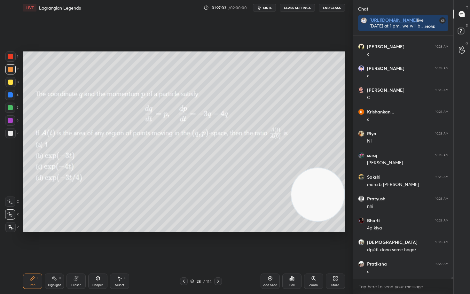
scroll to position [36290, 0]
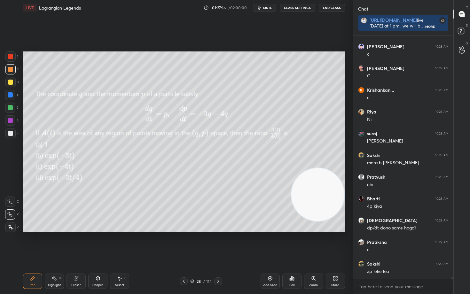
drag, startPoint x: 12, startPoint y: 80, endPoint x: 17, endPoint y: 82, distance: 5.0
click at [11, 81] on div at bounding box center [10, 82] width 10 height 10
drag, startPoint x: 321, startPoint y: 211, endPoint x: 334, endPoint y: 101, distance: 110.4
click at [335, 168] on video at bounding box center [317, 194] width 53 height 53
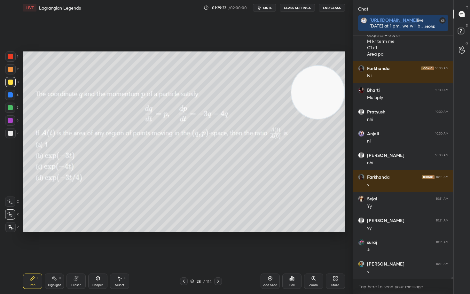
scroll to position [36620, 0]
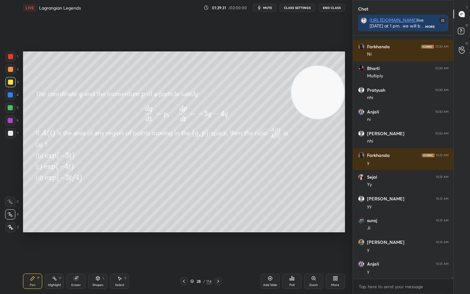
click at [76, 244] on icon at bounding box center [76, 278] width 4 height 4
drag, startPoint x: 34, startPoint y: 280, endPoint x: 52, endPoint y: 268, distance: 22.0
click at [34, 244] on icon at bounding box center [32, 278] width 5 height 5
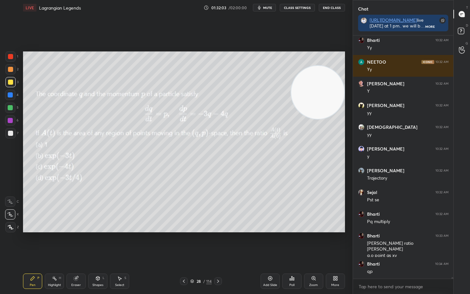
scroll to position [37039, 0]
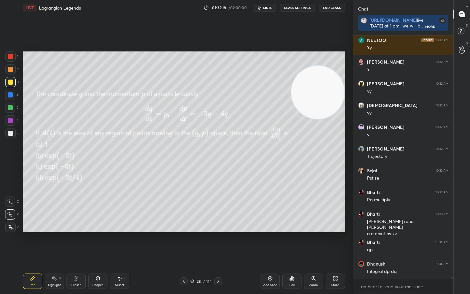
click at [268, 244] on icon at bounding box center [270, 278] width 4 height 4
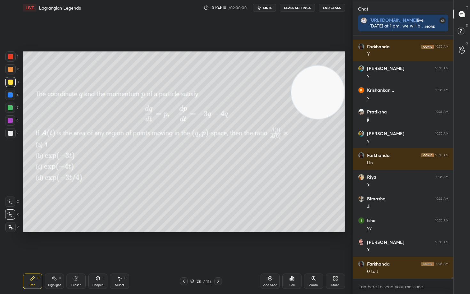
scroll to position [37648, 0]
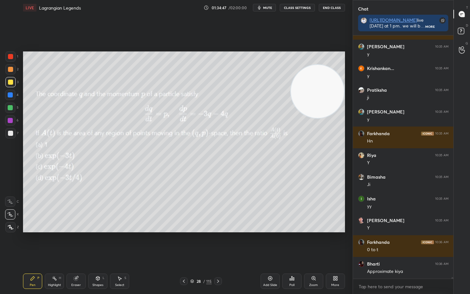
drag, startPoint x: 320, startPoint y: 88, endPoint x: 325, endPoint y: 208, distance: 119.6
click at [329, 118] on video at bounding box center [317, 91] width 53 height 53
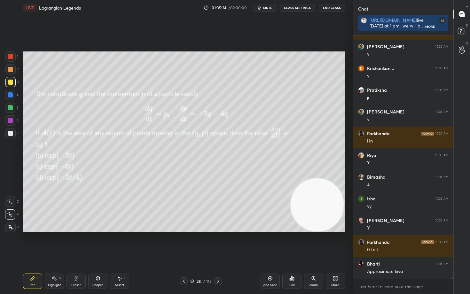
drag, startPoint x: 321, startPoint y: 227, endPoint x: 329, endPoint y: 101, distance: 125.9
click at [331, 178] on video at bounding box center [316, 204] width 53 height 53
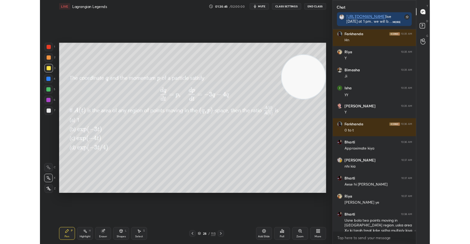
scroll to position [37753, 0]
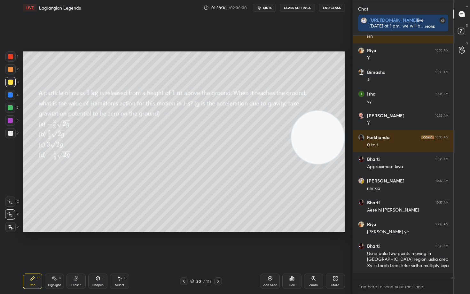
drag, startPoint x: 321, startPoint y: 106, endPoint x: 330, endPoint y: 197, distance: 90.9
click at [330, 164] on video at bounding box center [317, 137] width 53 height 53
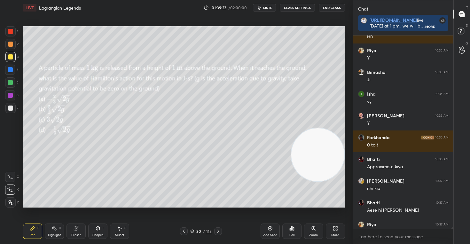
scroll to position [31755, 31631]
type textarea "x"
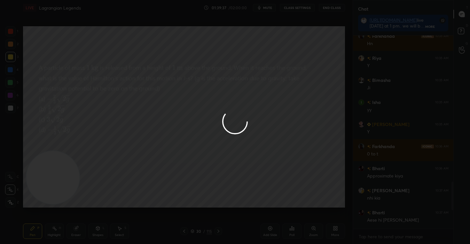
scroll to position [869, 0]
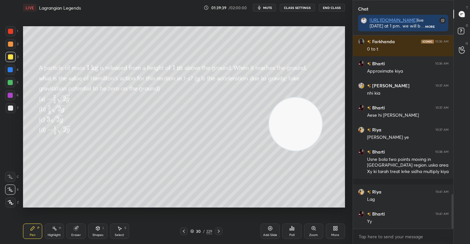
drag, startPoint x: 58, startPoint y: 182, endPoint x: 301, endPoint y: 128, distance: 248.7
click at [301, 128] on video at bounding box center [295, 123] width 53 height 53
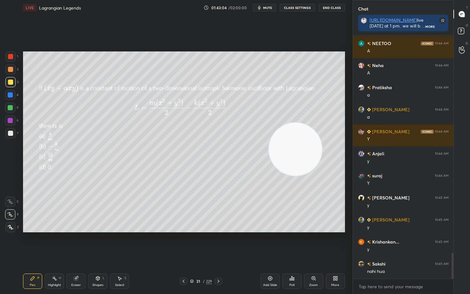
scroll to position [2054, 0]
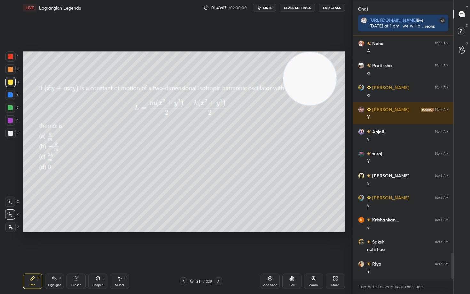
drag, startPoint x: 295, startPoint y: 163, endPoint x: 310, endPoint y: 75, distance: 88.6
click at [311, 80] on video at bounding box center [309, 78] width 53 height 53
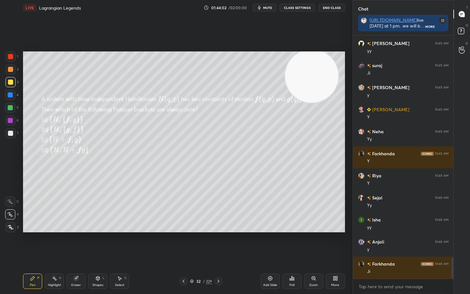
scroll to position [2561, 0]
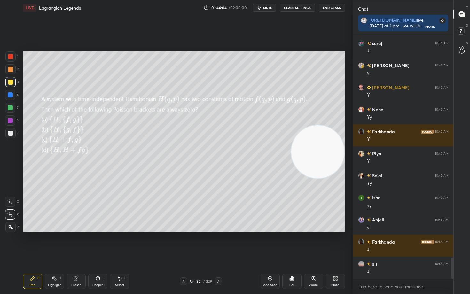
drag, startPoint x: 318, startPoint y: 81, endPoint x: 337, endPoint y: 157, distance: 78.0
click at [337, 157] on video at bounding box center [317, 151] width 53 height 53
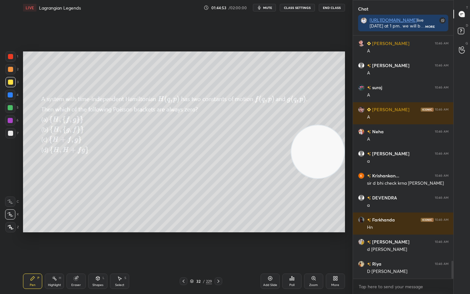
scroll to position [3090, 0]
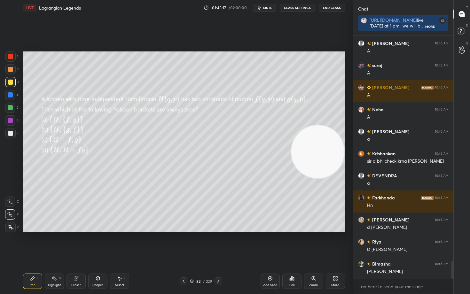
drag, startPoint x: 78, startPoint y: 279, endPoint x: 81, endPoint y: 270, distance: 9.8
click at [77, 244] on icon at bounding box center [76, 278] width 5 height 5
click at [8, 228] on span "Erase all" at bounding box center [10, 227] width 10 height 4
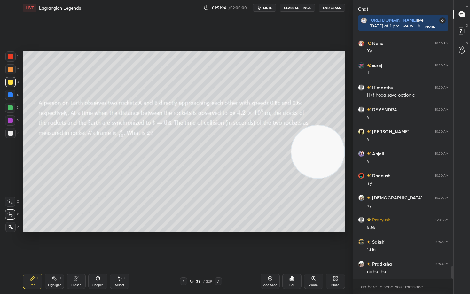
scroll to position [4347, 0]
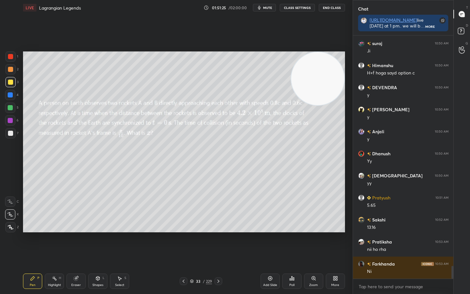
drag, startPoint x: 316, startPoint y: 147, endPoint x: 337, endPoint y: 66, distance: 84.1
click at [336, 70] on video at bounding box center [317, 78] width 53 height 53
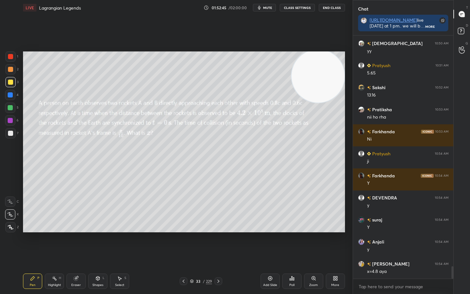
scroll to position [4502, 0]
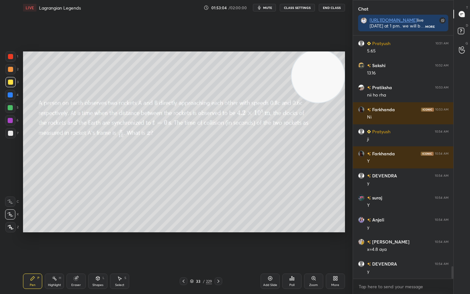
drag, startPoint x: 322, startPoint y: 93, endPoint x: 332, endPoint y: 150, distance: 57.5
click at [332, 103] on video at bounding box center [317, 76] width 53 height 53
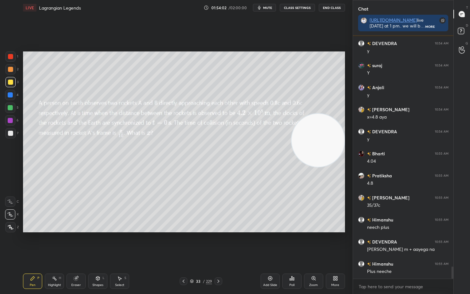
scroll to position [4656, 0]
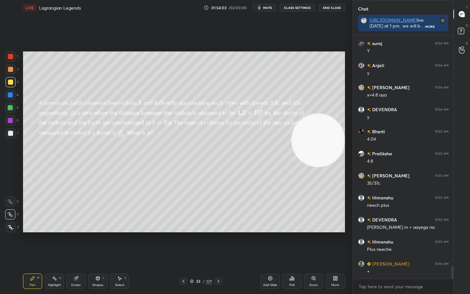
drag, startPoint x: 72, startPoint y: 284, endPoint x: 83, endPoint y: 271, distance: 17.0
click at [72, 244] on div "Eraser" at bounding box center [76, 284] width 10 height 3
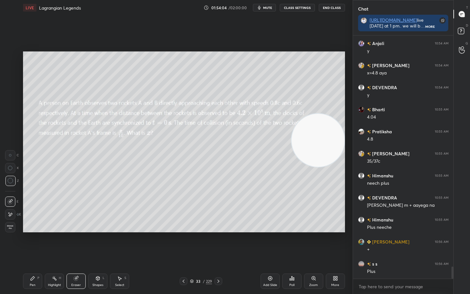
scroll to position [4700, 0]
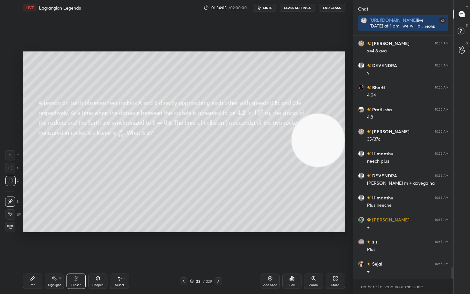
click at [33, 244] on icon at bounding box center [32, 278] width 5 height 5
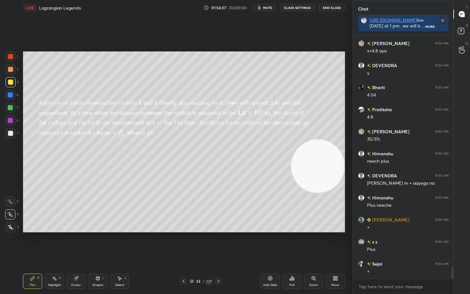
drag, startPoint x: 318, startPoint y: 159, endPoint x: 306, endPoint y: 182, distance: 25.7
click at [316, 188] on video at bounding box center [317, 166] width 53 height 53
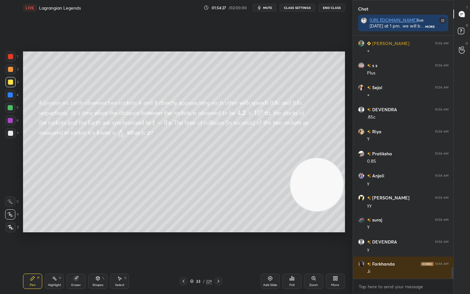
scroll to position [4898, 0]
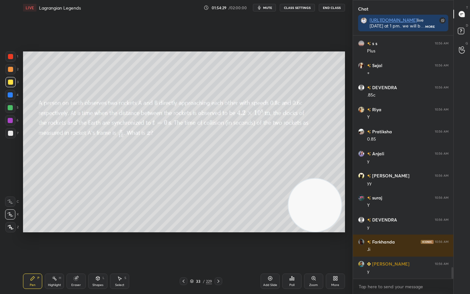
drag, startPoint x: 317, startPoint y: 189, endPoint x: 311, endPoint y: 233, distance: 44.5
click at [313, 230] on video at bounding box center [314, 205] width 53 height 53
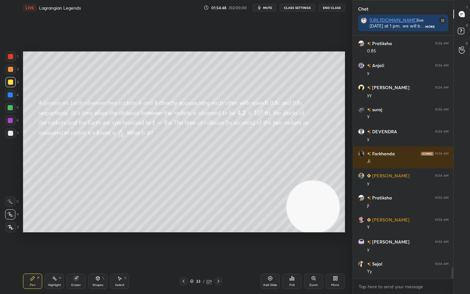
scroll to position [5009, 0]
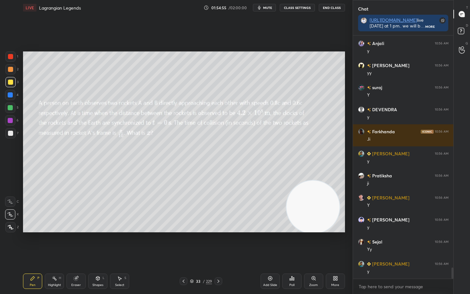
click at [84, 56] on div "Setting up your live class Poll for secs No correct answer Start poll" at bounding box center [183, 141] width 327 height 253
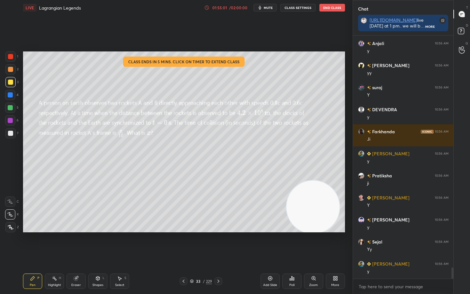
drag, startPoint x: 207, startPoint y: 8, endPoint x: 204, endPoint y: 8, distance: 3.5
click at [207, 8] on icon at bounding box center [206, 7] width 5 height 5
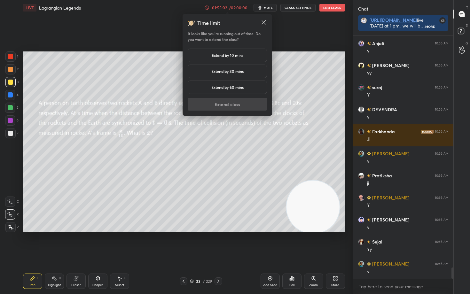
click at [219, 55] on h5 "Extend by 10 mins" at bounding box center [228, 55] width 32 height 6
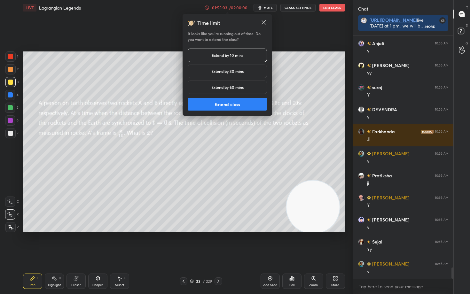
click at [220, 104] on button "Extend class" at bounding box center [227, 104] width 79 height 13
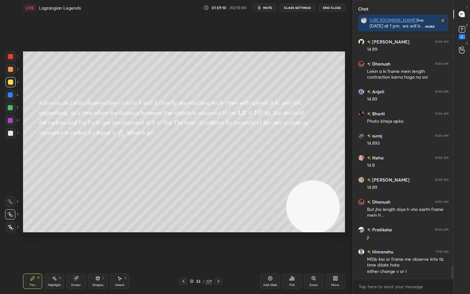
scroll to position [4549, 0]
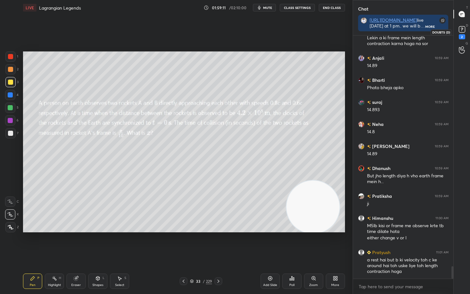
click at [462, 30] on rect at bounding box center [462, 30] width 6 height 6
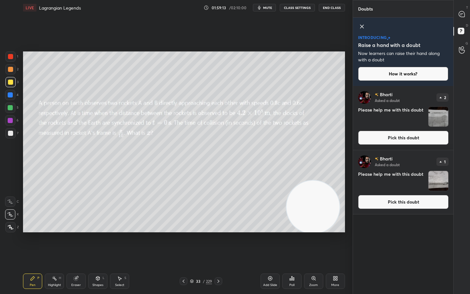
click at [405, 137] on button "Pick this doubt" at bounding box center [403, 138] width 90 height 14
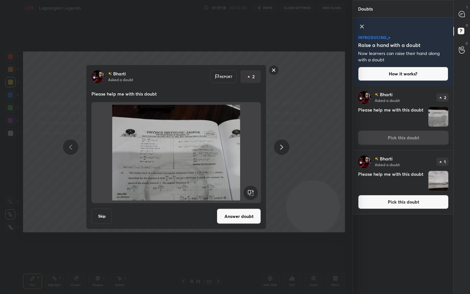
click at [273, 70] on rect at bounding box center [274, 70] width 10 height 10
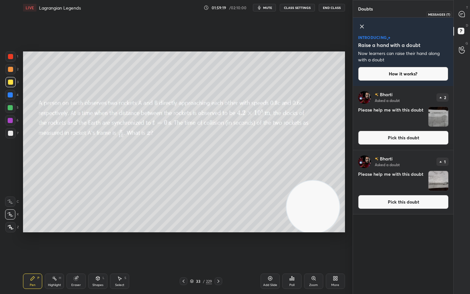
click at [463, 14] on icon at bounding box center [462, 14] width 6 height 6
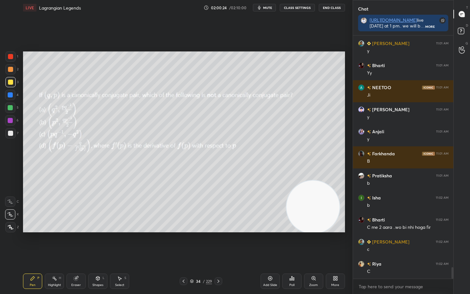
scroll to position [4900, 0]
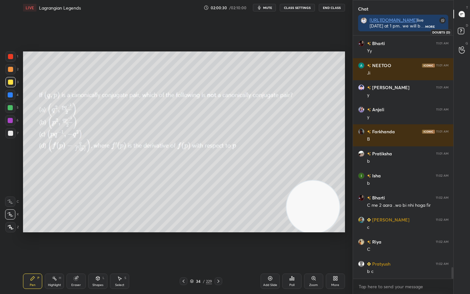
click at [460, 32] on icon at bounding box center [461, 30] width 2 height 3
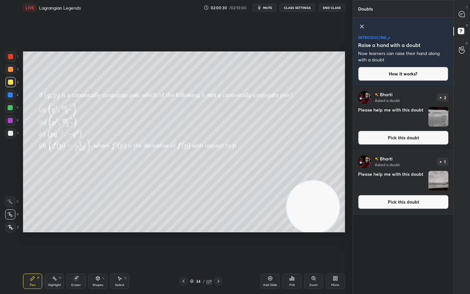
scroll to position [206, 98]
click at [419, 138] on button "Pick this doubt" at bounding box center [403, 138] width 90 height 14
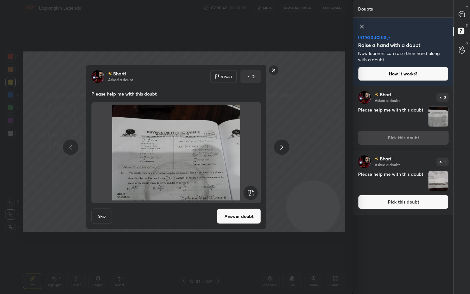
click at [274, 69] on rect at bounding box center [274, 70] width 10 height 10
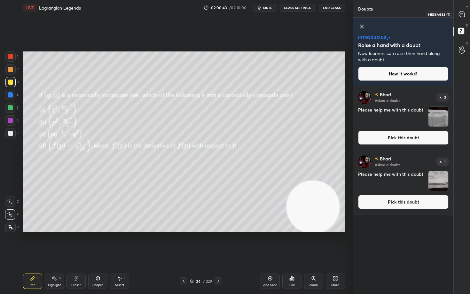
click at [461, 14] on icon at bounding box center [462, 14] width 6 height 6
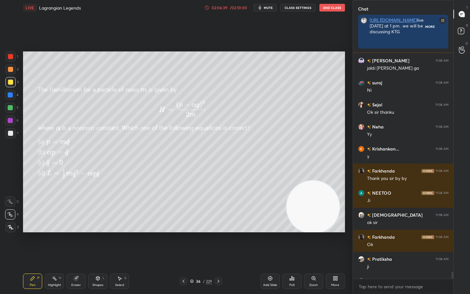
scroll to position [2, 2]
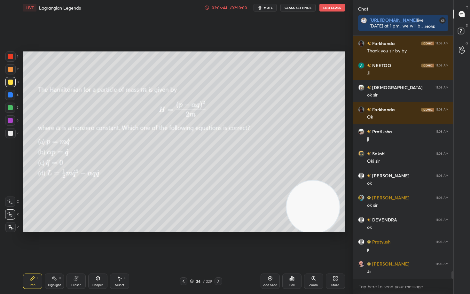
click at [329, 9] on button "End Class" at bounding box center [332, 8] width 26 height 8
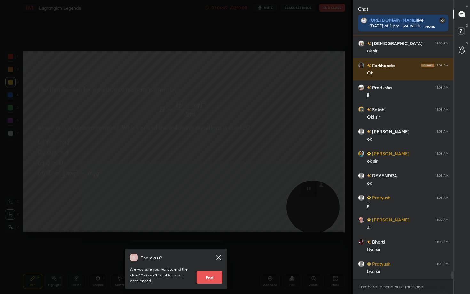
click at [211, 244] on button "End" at bounding box center [210, 277] width 26 height 13
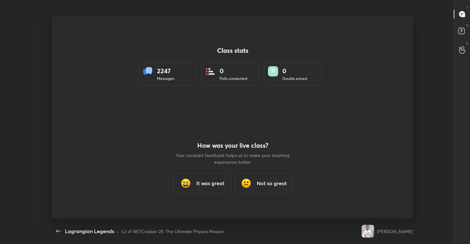
type textarea "x"
